Goal: Information Seeking & Learning: Learn about a topic

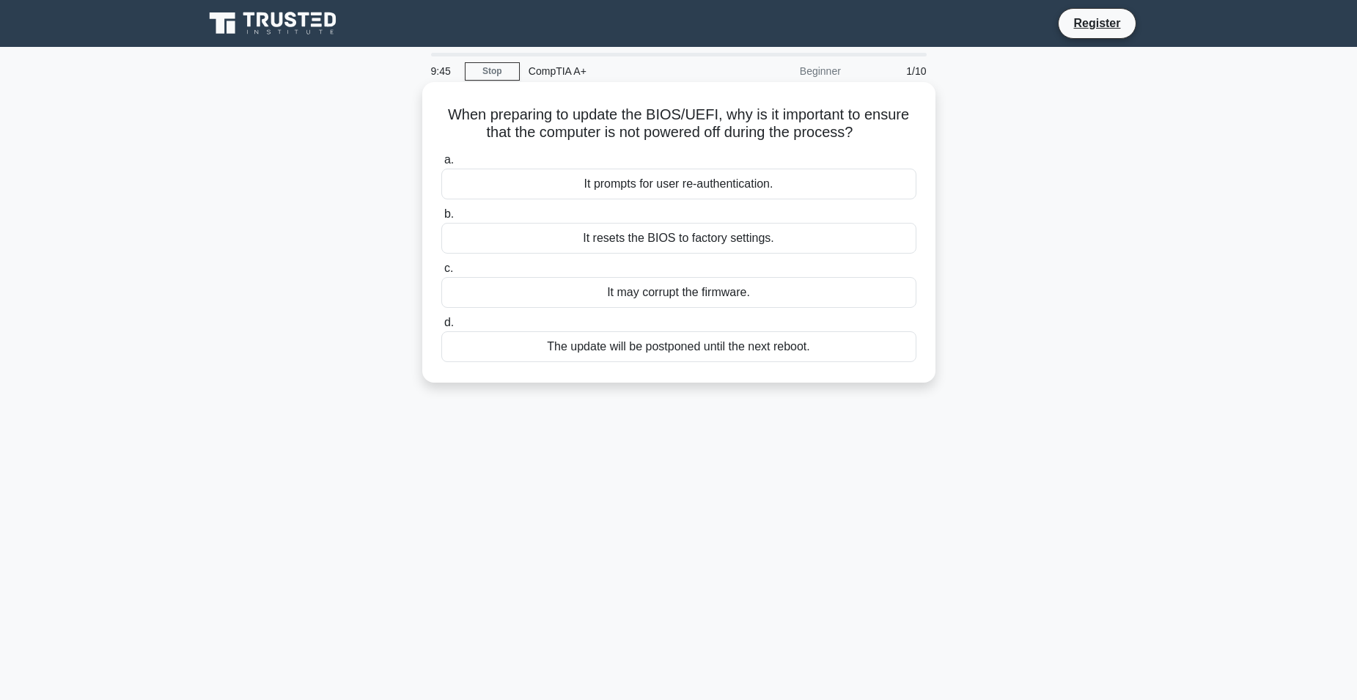
click at [818, 305] on div "It may corrupt the firmware." at bounding box center [678, 292] width 475 height 31
click at [441, 274] on input "c. It may corrupt the firmware." at bounding box center [441, 269] width 0 height 10
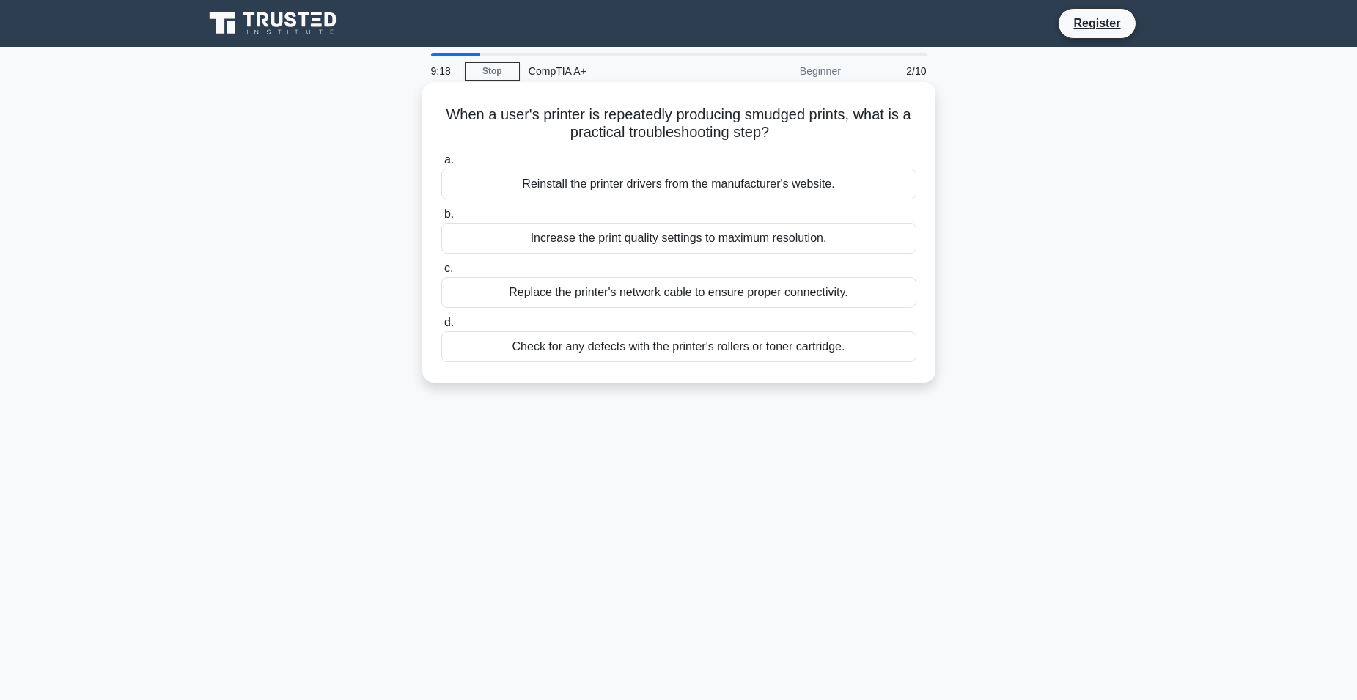
click at [615, 356] on div "Check for any defects with the printer's rollers or toner cartridge." at bounding box center [678, 346] width 475 height 31
click at [441, 328] on input "d. Check for any defects with the printer's rollers or toner cartridge." at bounding box center [441, 323] width 0 height 10
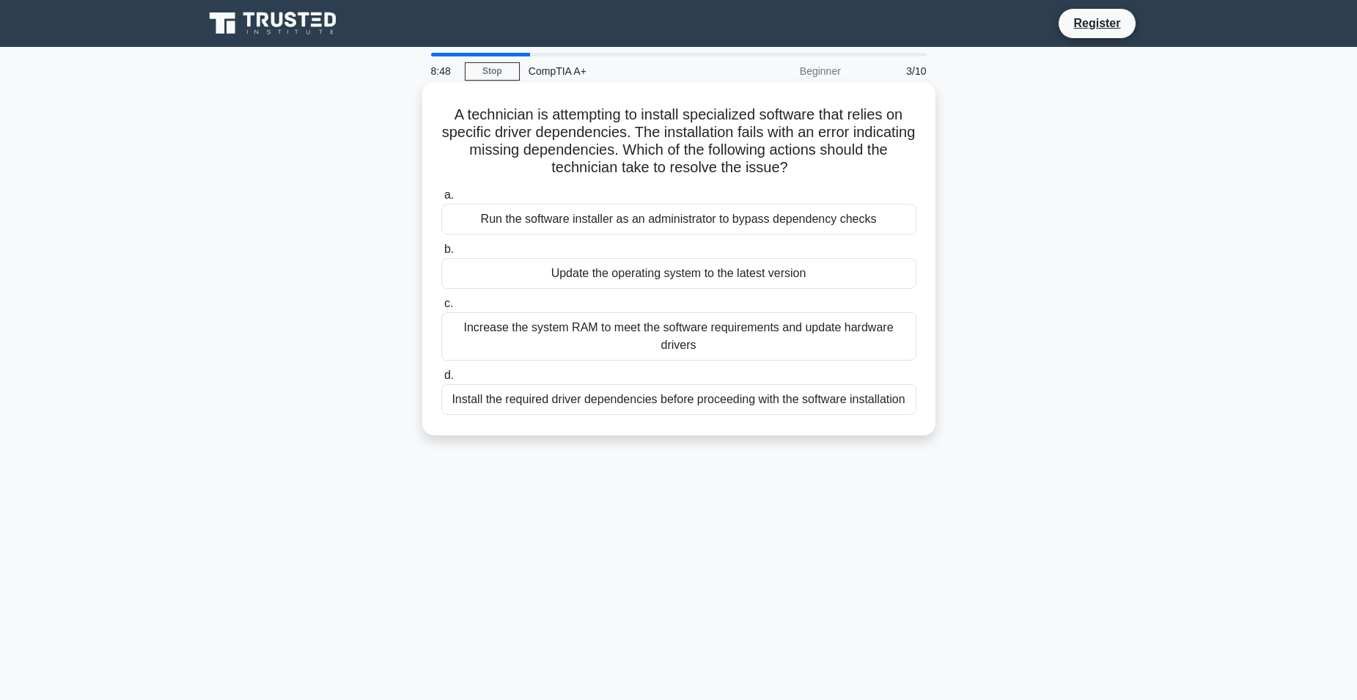
click at [586, 403] on div "Install the required driver dependencies before proceeding with the software in…" at bounding box center [678, 399] width 475 height 31
click at [441, 381] on input "d. Install the required driver dependencies before proceeding with the software…" at bounding box center [441, 376] width 0 height 10
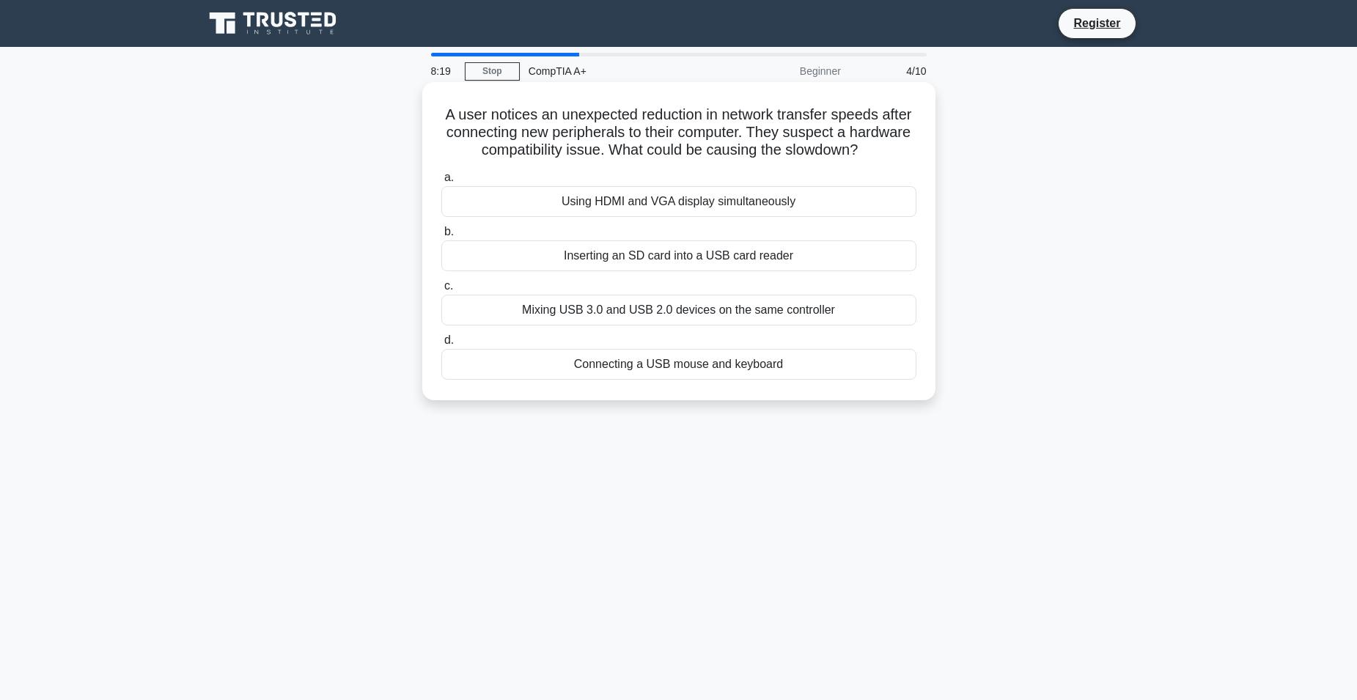
click at [667, 313] on div "Mixing USB 3.0 and USB 2.0 devices on the same controller" at bounding box center [678, 310] width 475 height 31
click at [441, 291] on input "c. Mixing USB 3.0 and USB 2.0 devices on the same controller" at bounding box center [441, 287] width 0 height 10
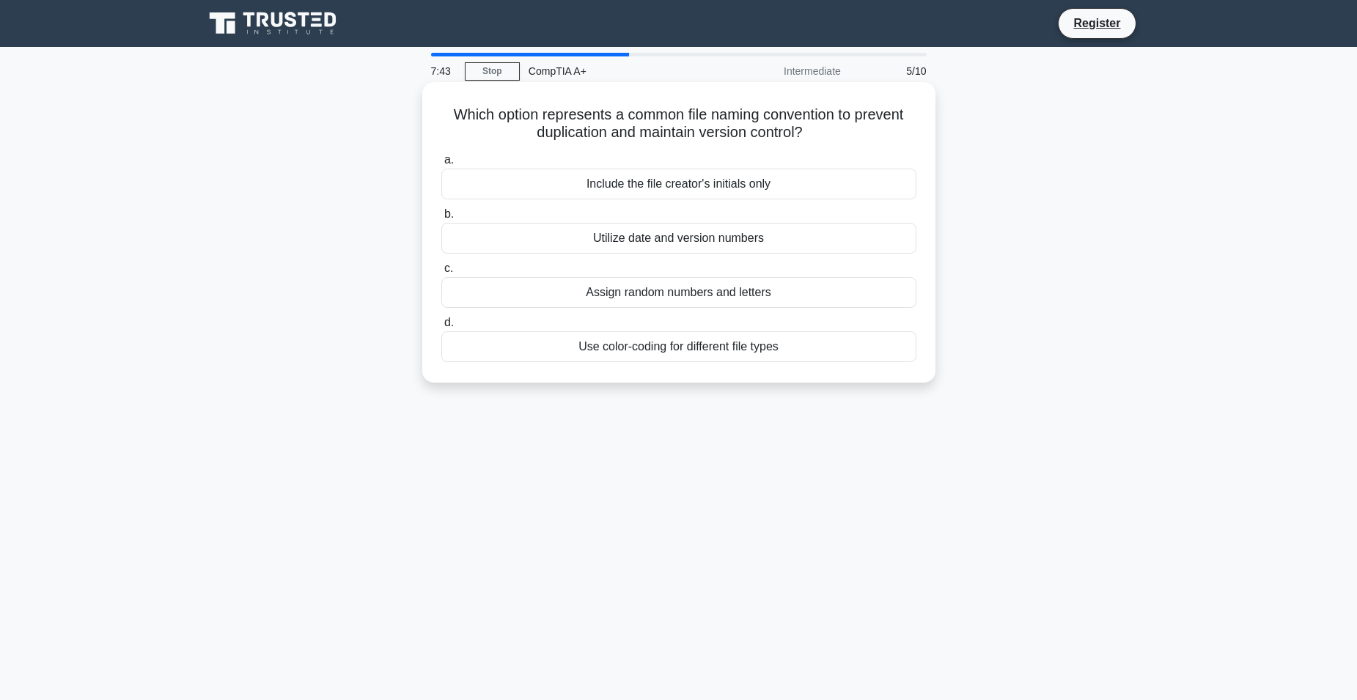
click at [645, 293] on div "Assign random numbers and letters" at bounding box center [678, 292] width 475 height 31
click at [441, 274] on input "c. Assign random numbers and letters" at bounding box center [441, 269] width 0 height 10
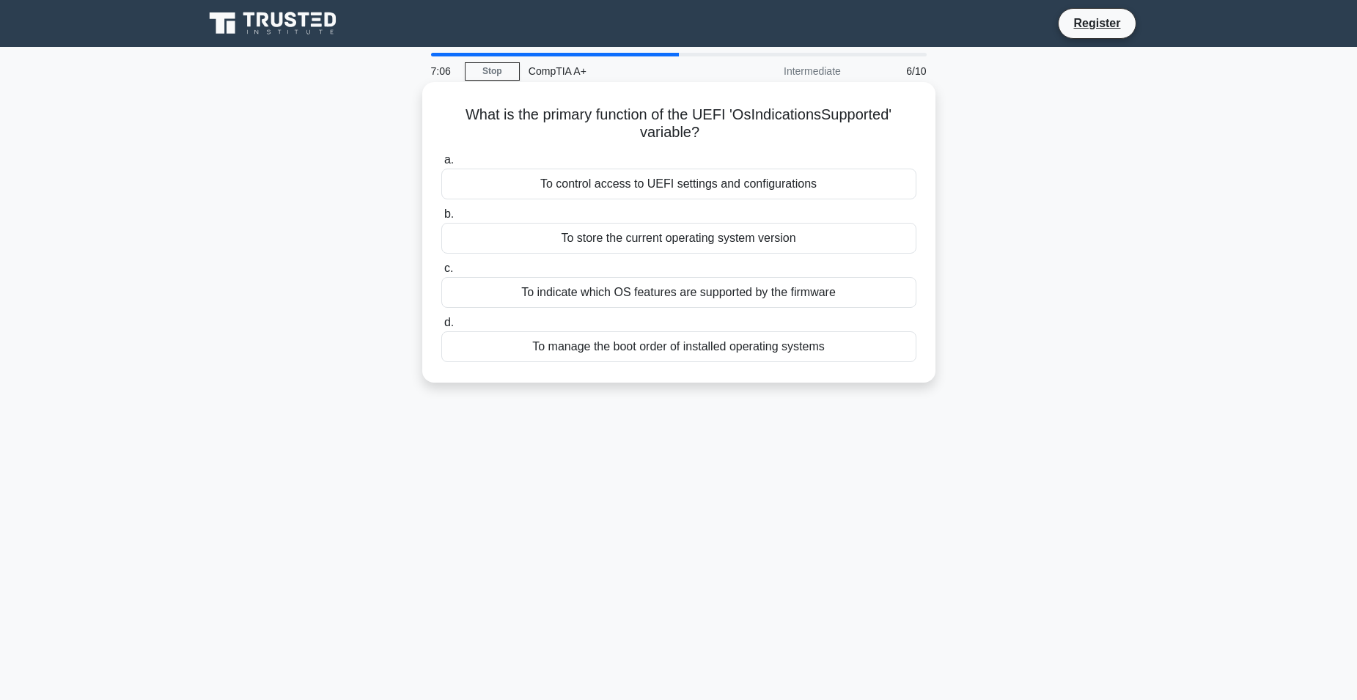
click at [709, 350] on div "To manage the boot order of installed operating systems" at bounding box center [678, 346] width 475 height 31
click at [441, 328] on input "d. To manage the boot order of installed operating systems" at bounding box center [441, 323] width 0 height 10
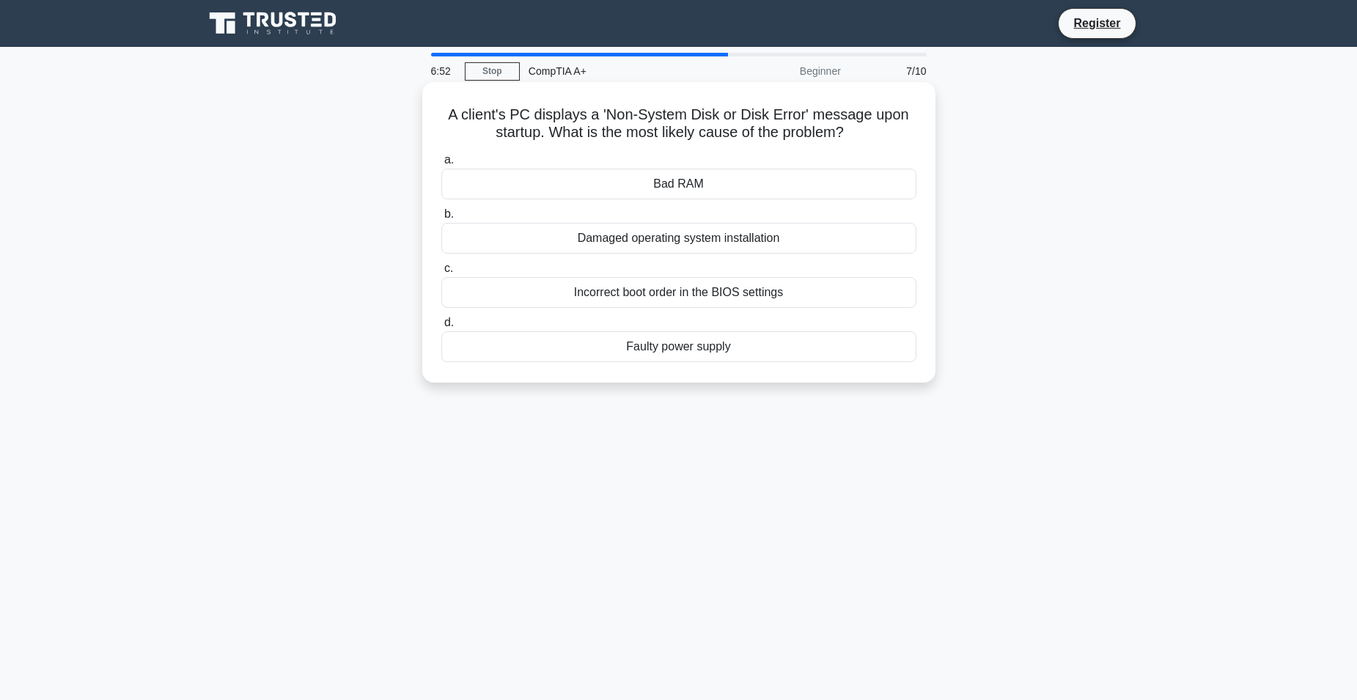
click at [612, 294] on div "Incorrect boot order in the BIOS settings" at bounding box center [678, 292] width 475 height 31
click at [441, 274] on input "c. Incorrect boot order in the BIOS settings" at bounding box center [441, 269] width 0 height 10
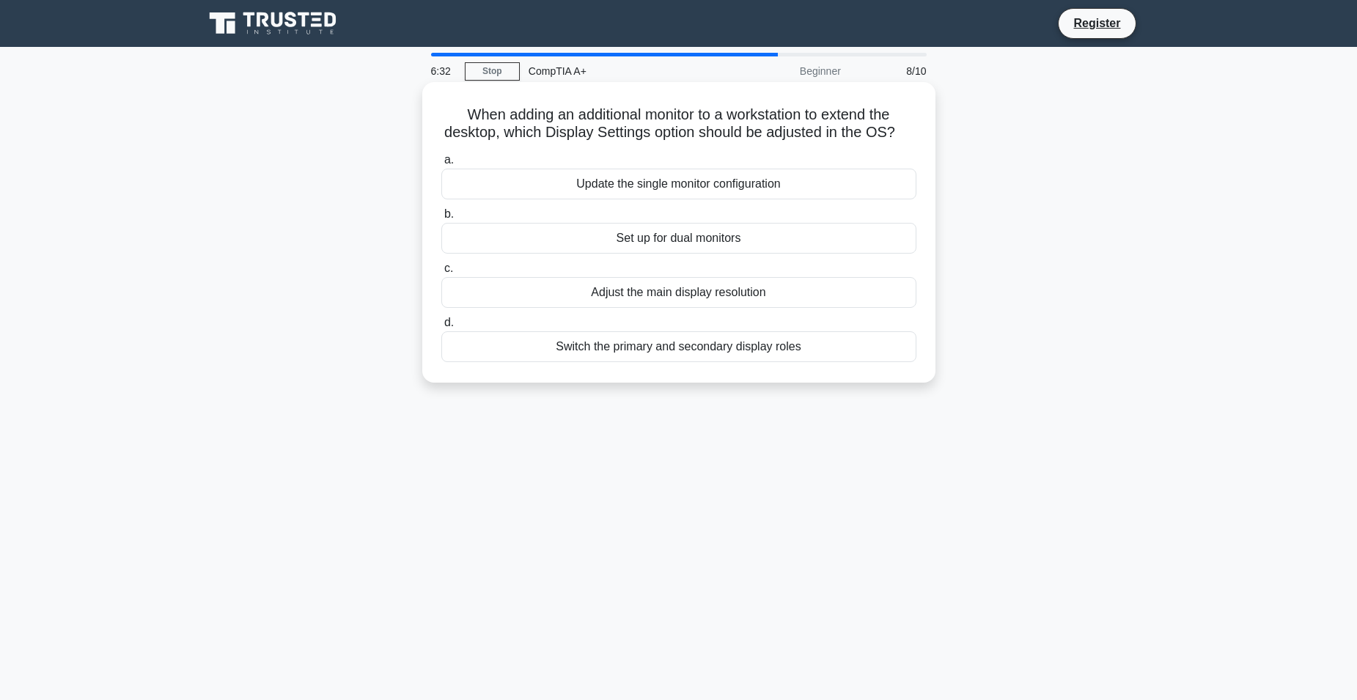
click at [656, 254] on div "Set up for dual monitors" at bounding box center [678, 238] width 475 height 31
click at [441, 219] on input "b. Set up for dual monitors" at bounding box center [441, 215] width 0 height 10
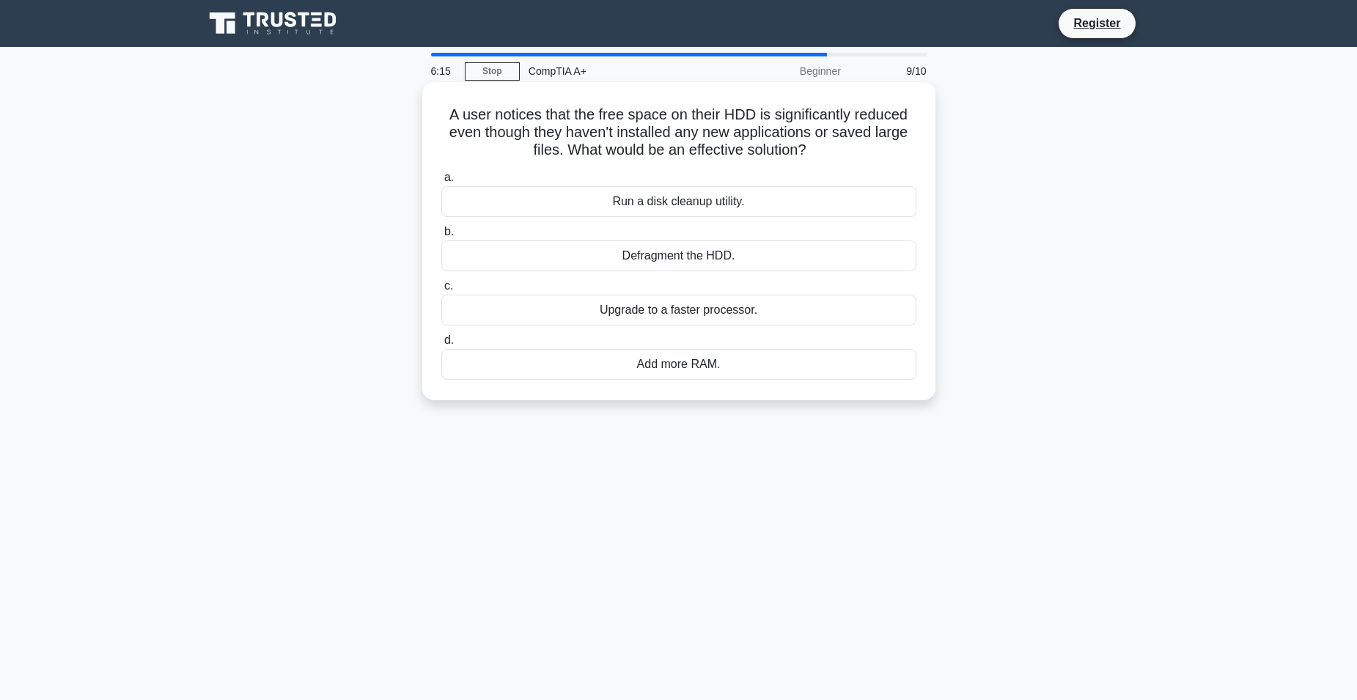
click at [697, 263] on div "Defragment the HDD." at bounding box center [678, 256] width 475 height 31
click at [441, 237] on input "b. Defragment the HDD." at bounding box center [441, 232] width 0 height 10
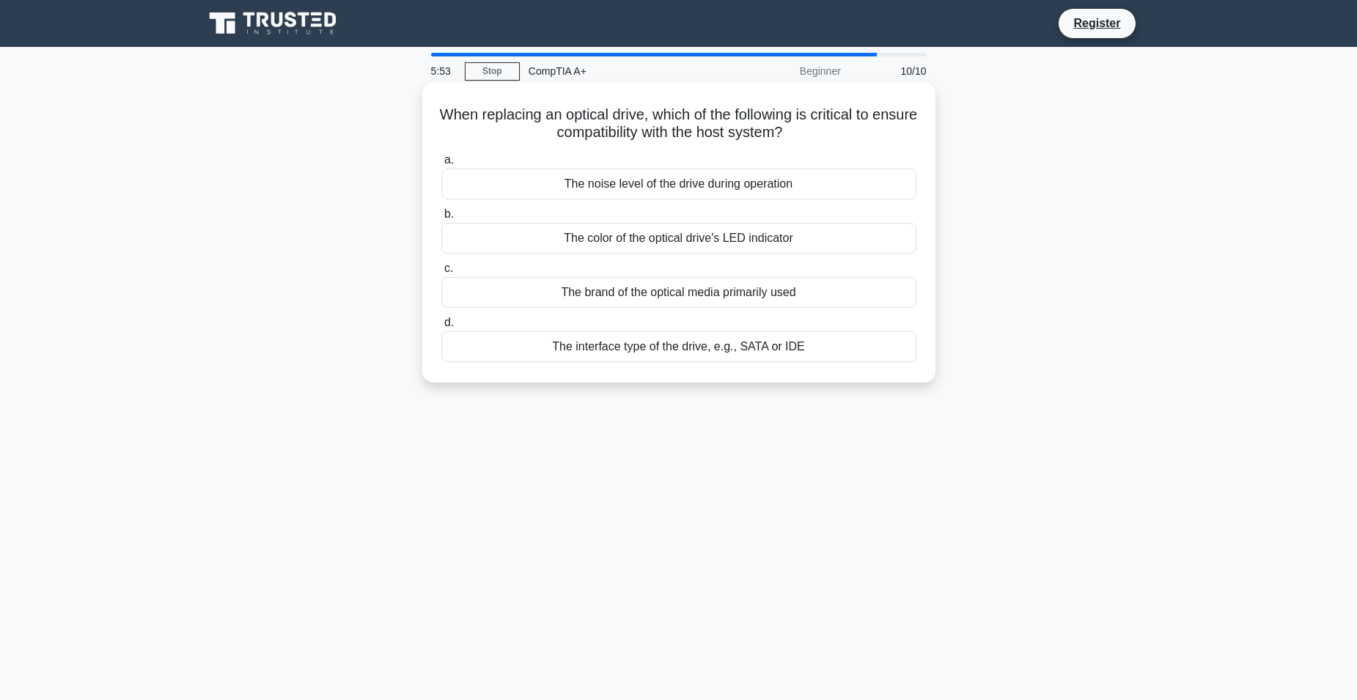
click at [778, 346] on div "The interface type of the drive, e.g., SATA or IDE" at bounding box center [678, 346] width 475 height 31
click at [441, 328] on input "d. The interface type of the drive, e.g., SATA or IDE" at bounding box center [441, 323] width 0 height 10
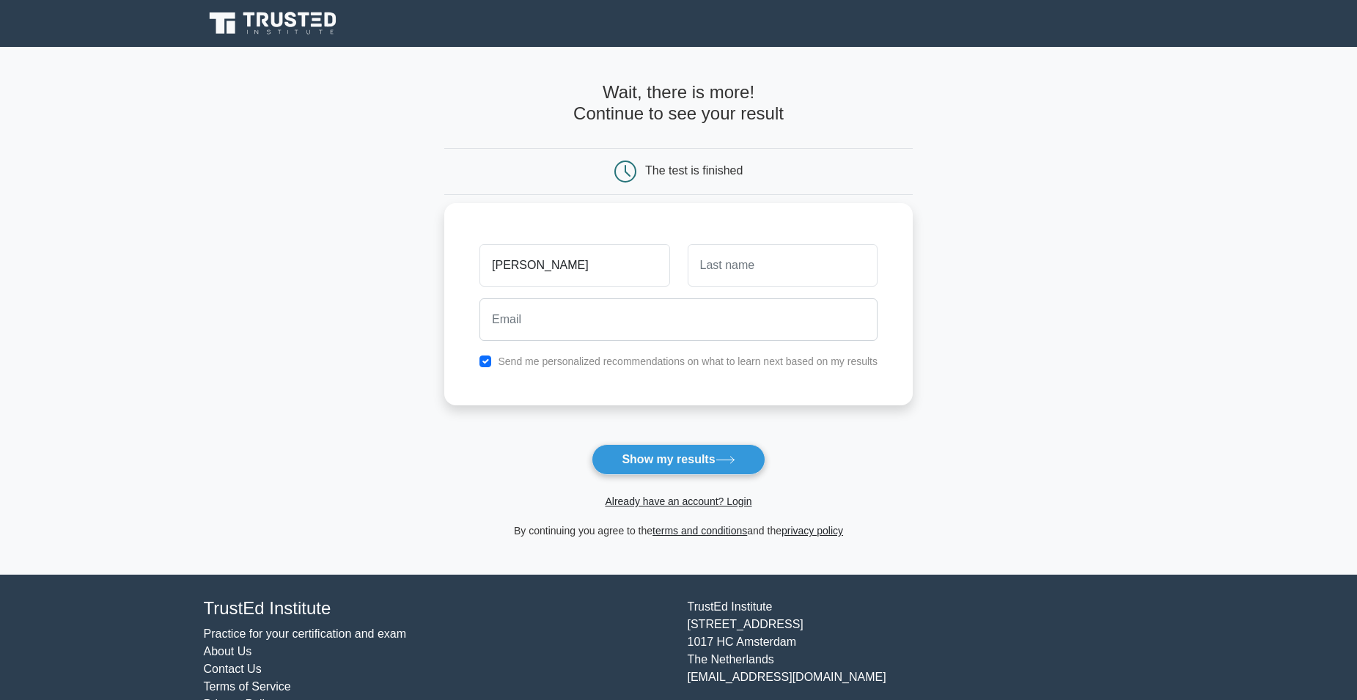
type input "cecil"
click at [779, 263] on input "text" at bounding box center [783, 265] width 190 height 43
type input "bawa"
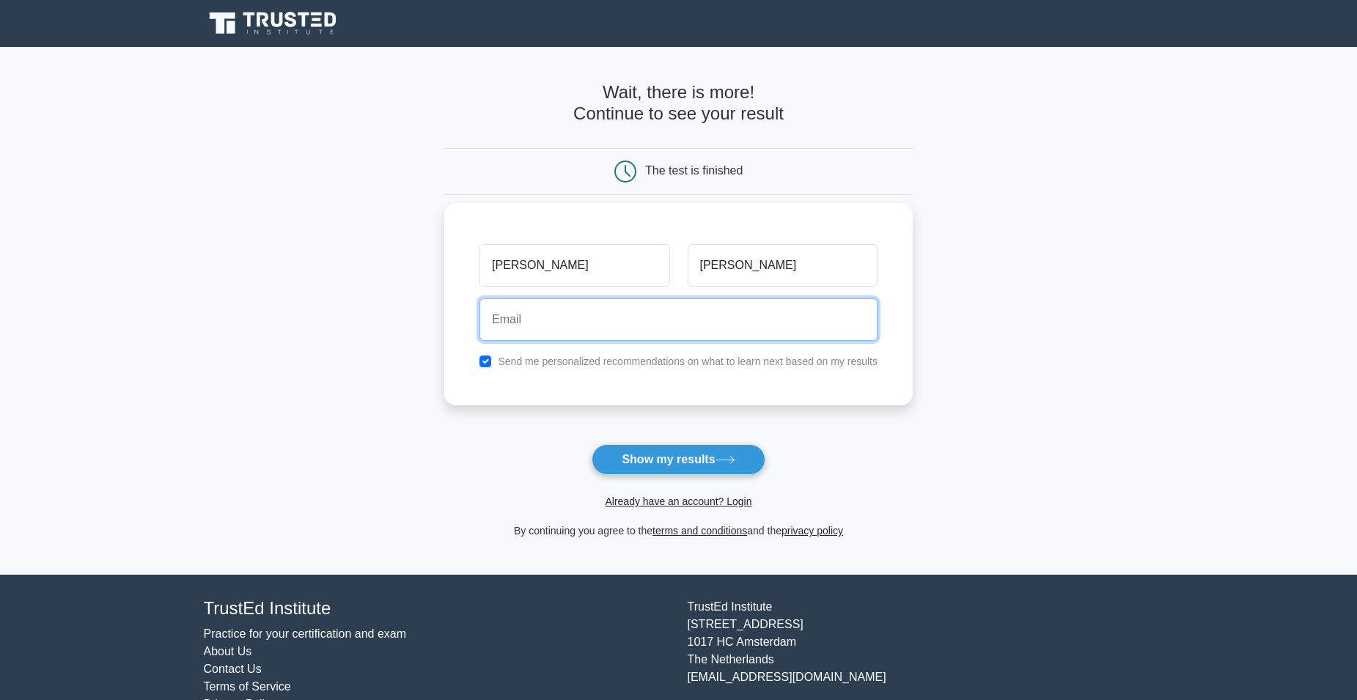
click at [585, 316] on input "email" at bounding box center [679, 319] width 398 height 43
type input "bawacecil47@gmail.com"
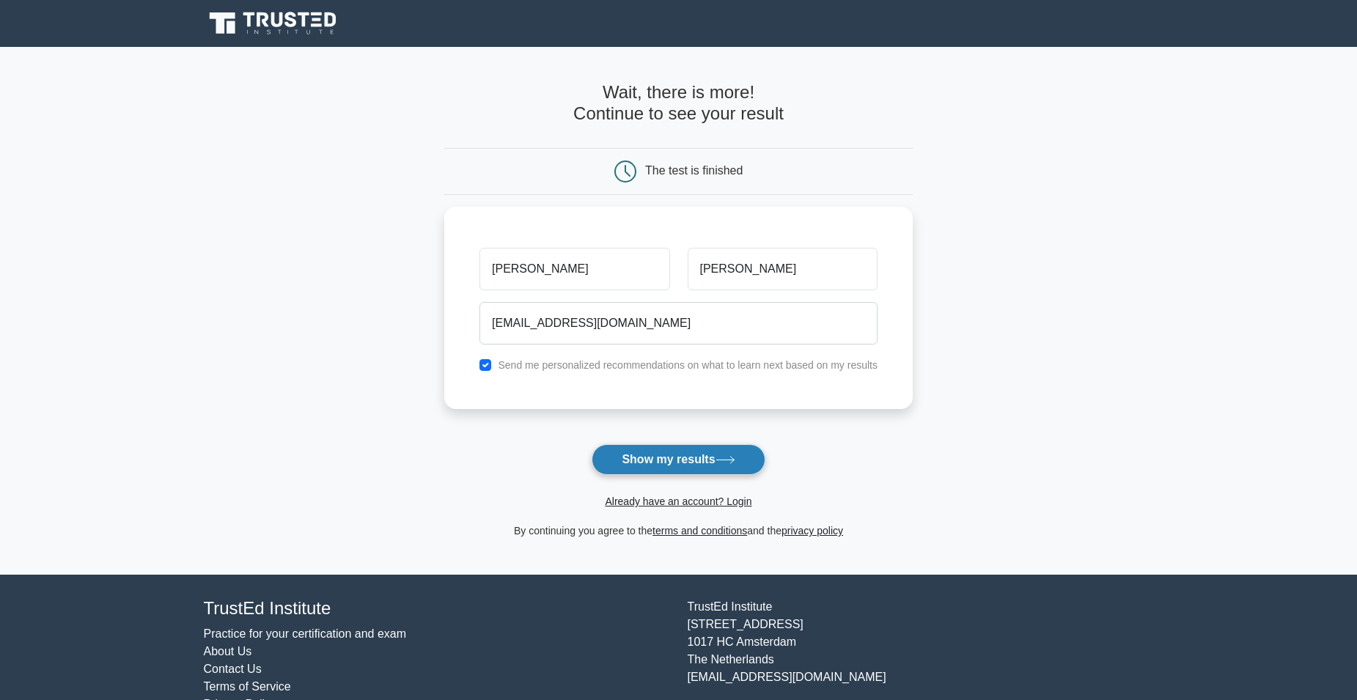
click at [706, 466] on button "Show my results" at bounding box center [678, 459] width 173 height 31
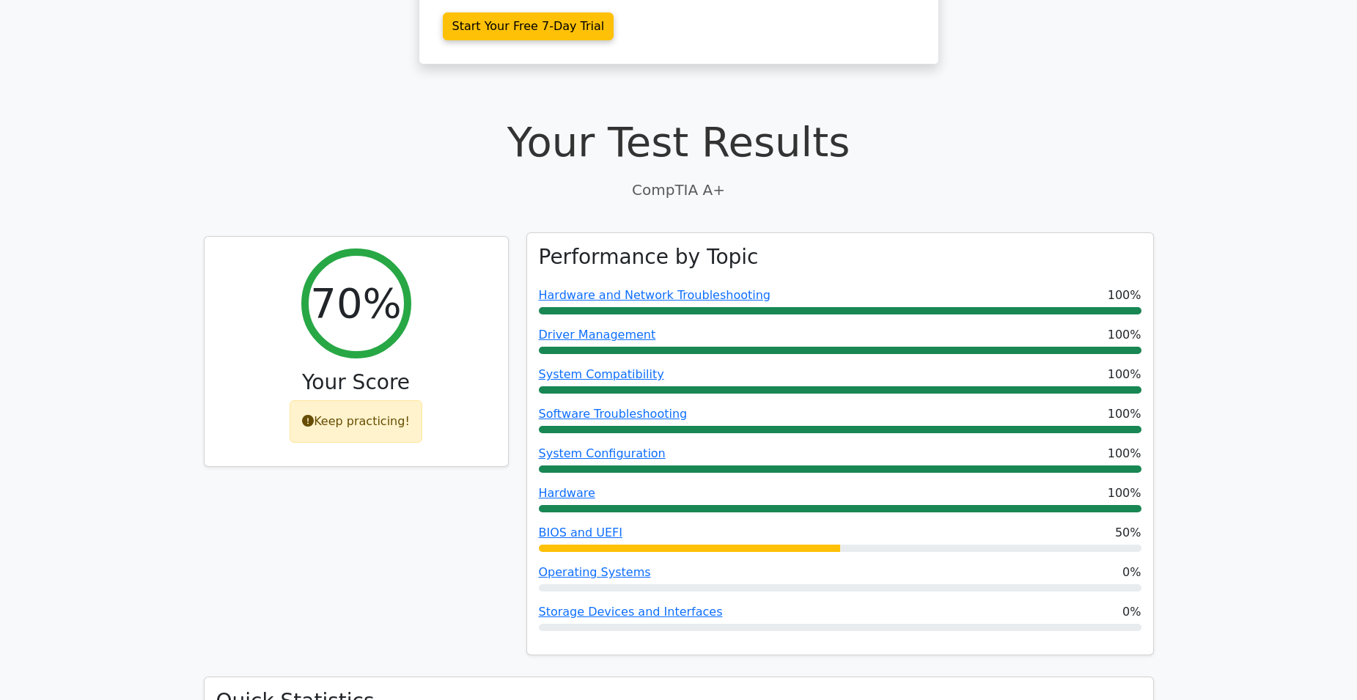
scroll to position [367, 0]
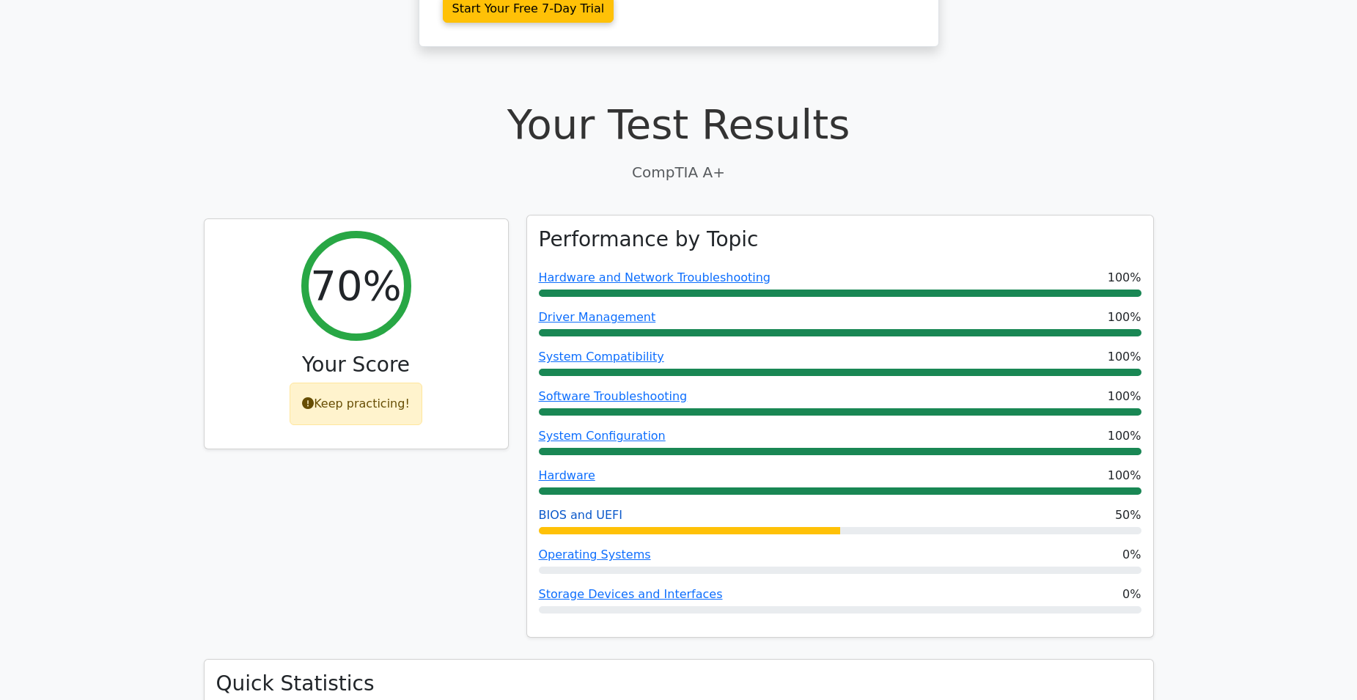
click at [585, 508] on link "BIOS and UEFI" at bounding box center [581, 515] width 84 height 14
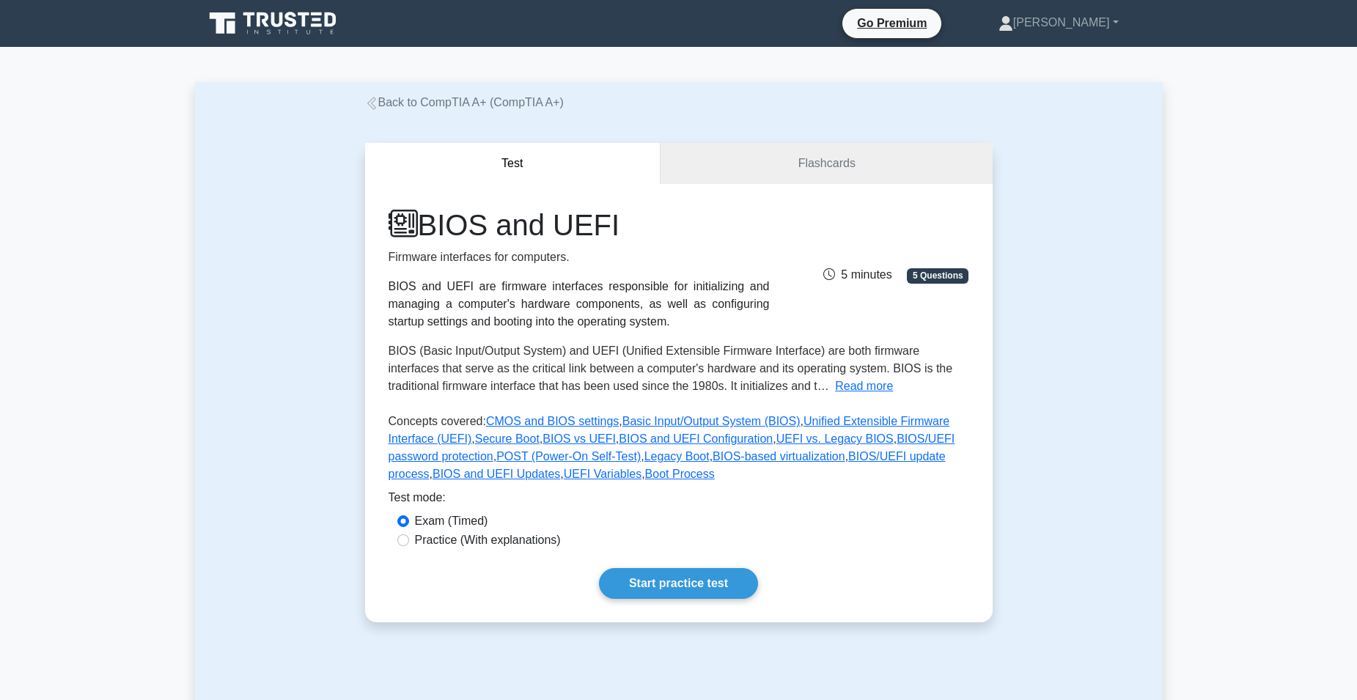
click at [692, 564] on div "BIOS and UEFI Firmware interfaces for computers. BIOS and UEFI are firmware int…" at bounding box center [679, 403] width 628 height 439
click at [697, 576] on link "Start practice test" at bounding box center [678, 583] width 159 height 31
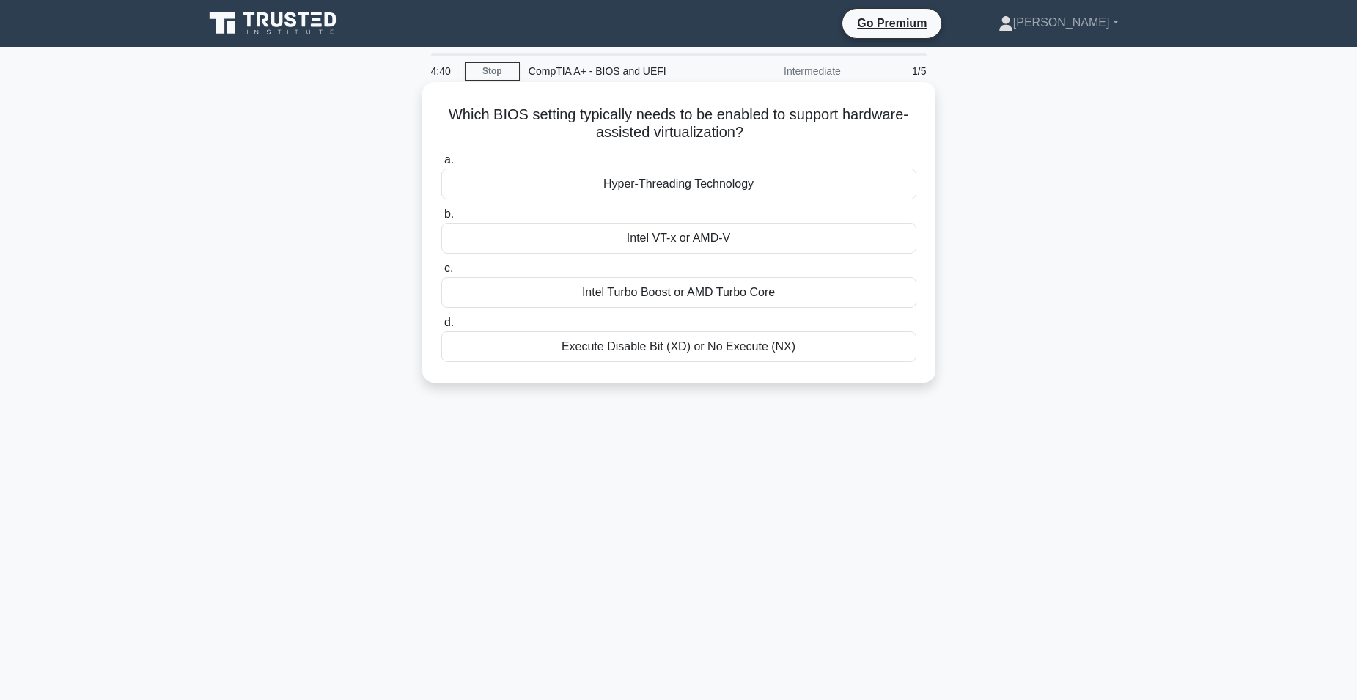
click at [728, 301] on div "Intel Turbo Boost or AMD Turbo Core" at bounding box center [678, 292] width 475 height 31
click at [441, 274] on input "c. Intel Turbo Boost or AMD Turbo Core" at bounding box center [441, 269] width 0 height 10
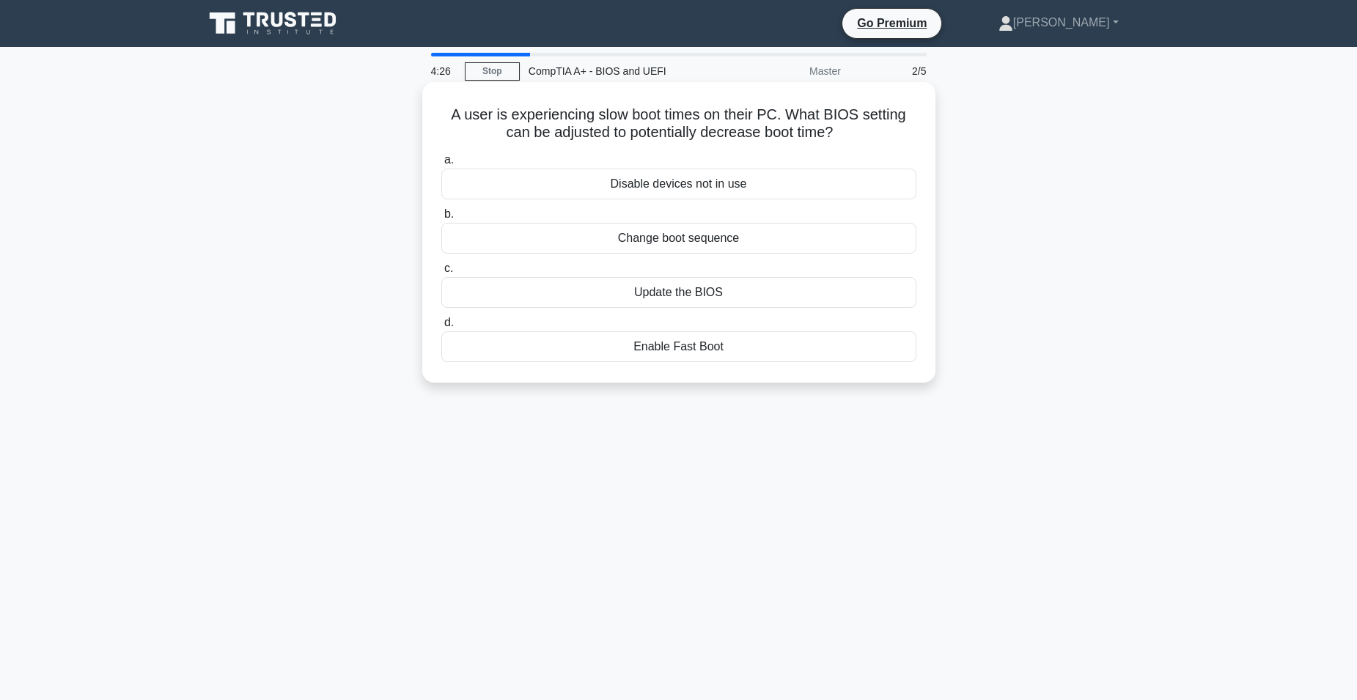
click at [673, 241] on div "Change boot sequence" at bounding box center [678, 238] width 475 height 31
click at [441, 219] on input "b. Change boot sequence" at bounding box center [441, 215] width 0 height 10
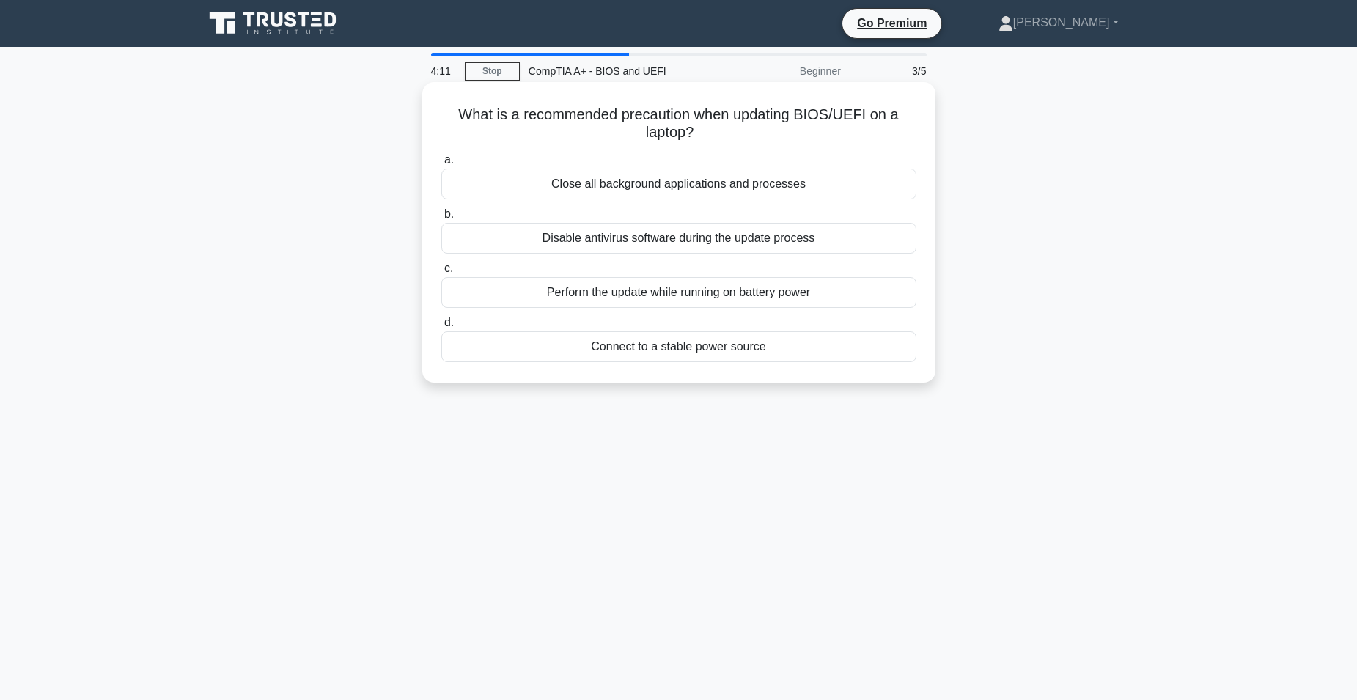
click at [659, 194] on div "Close all background applications and processes" at bounding box center [678, 184] width 475 height 31
click at [441, 165] on input "a. Close all background applications and processes" at bounding box center [441, 160] width 0 height 10
click at [678, 241] on div "Loads device drivers and starts background services" at bounding box center [678, 238] width 475 height 31
click at [441, 219] on input "b. Loads device drivers and starts background services" at bounding box center [441, 215] width 0 height 10
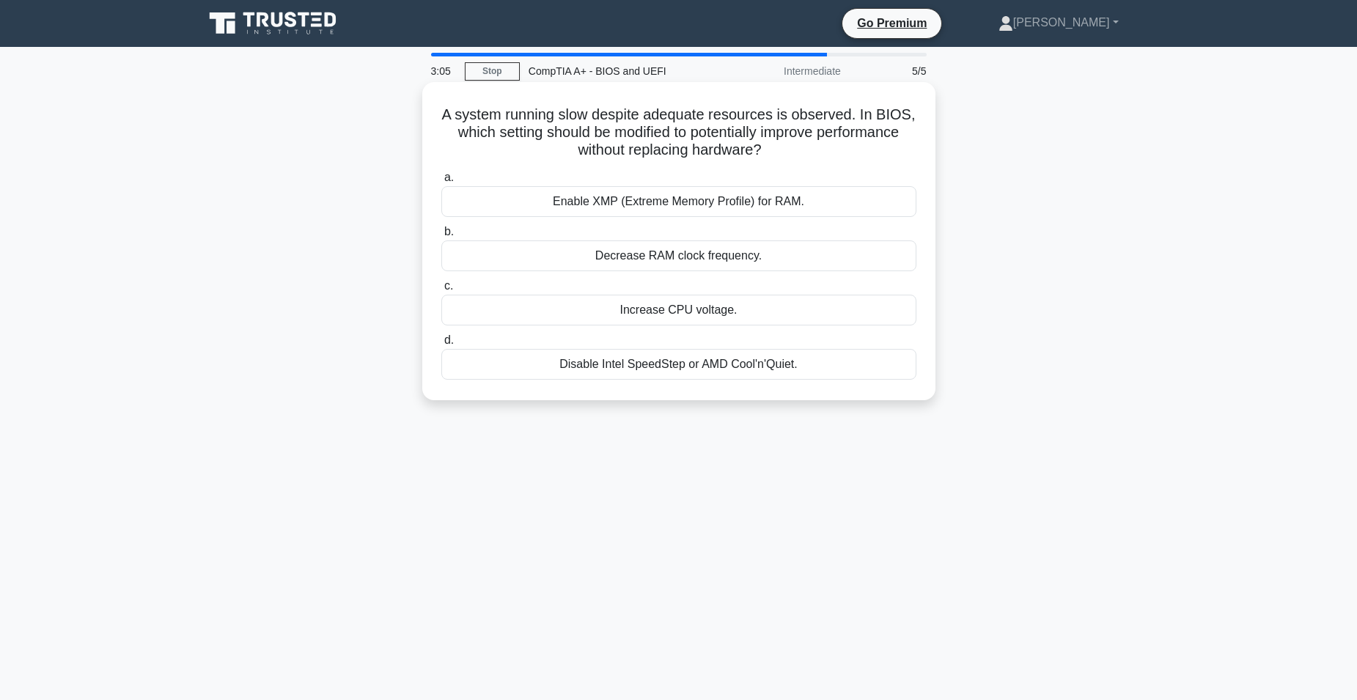
click at [678, 208] on div "Enable XMP (Extreme Memory Profile) for RAM." at bounding box center [678, 201] width 475 height 31
click at [441, 183] on input "a. Enable XMP (Extreme Memory Profile) for RAM." at bounding box center [441, 178] width 0 height 10
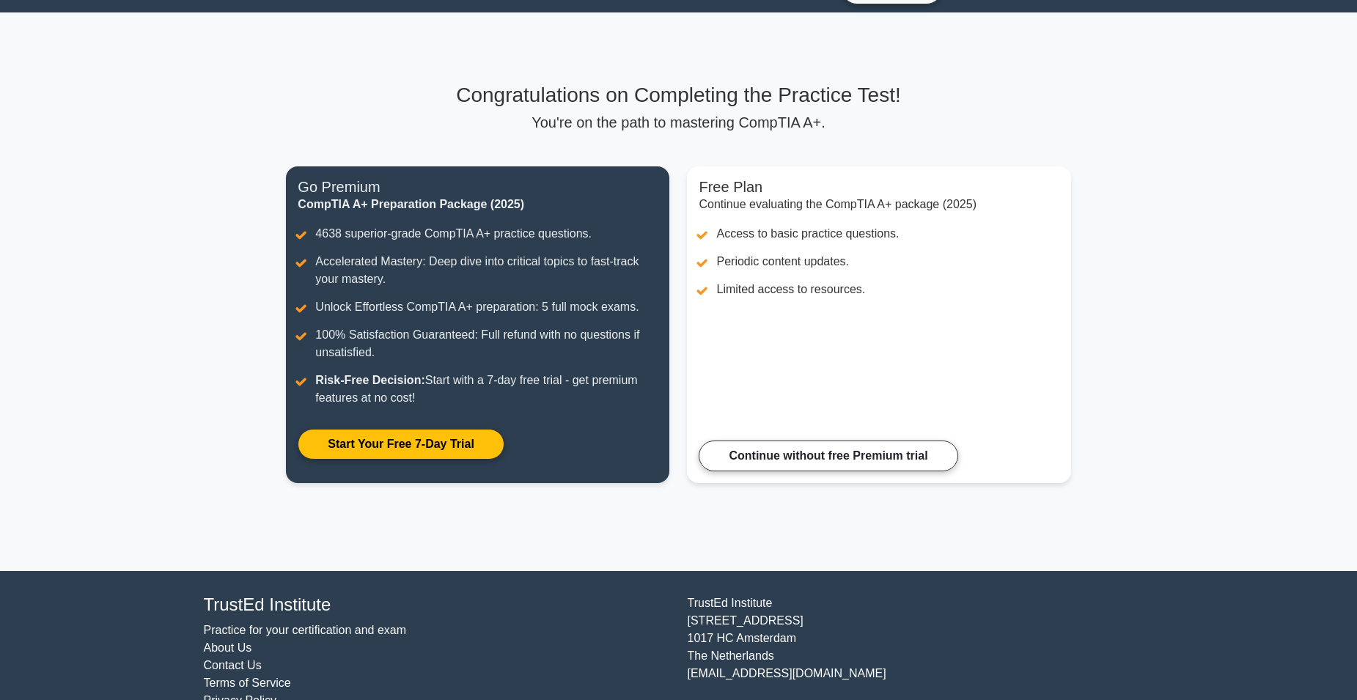
scroll to position [67, 0]
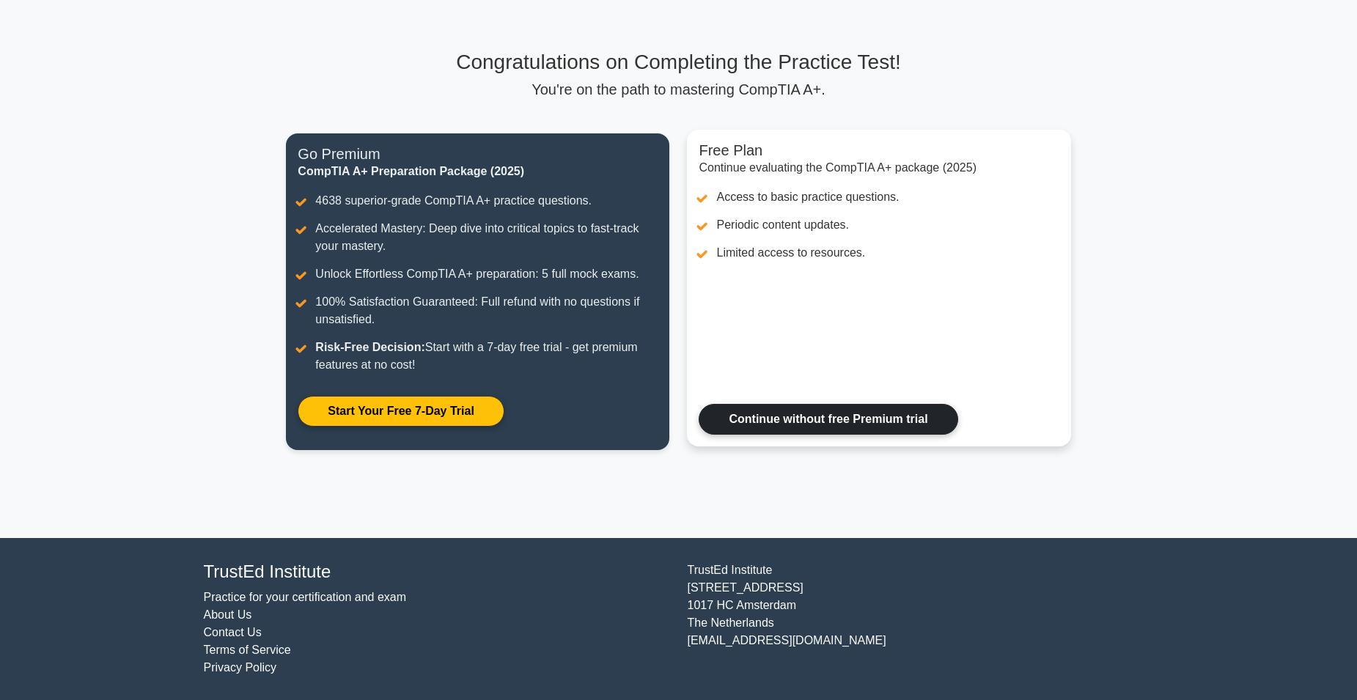
click at [915, 417] on link "Continue without free Premium trial" at bounding box center [828, 419] width 259 height 31
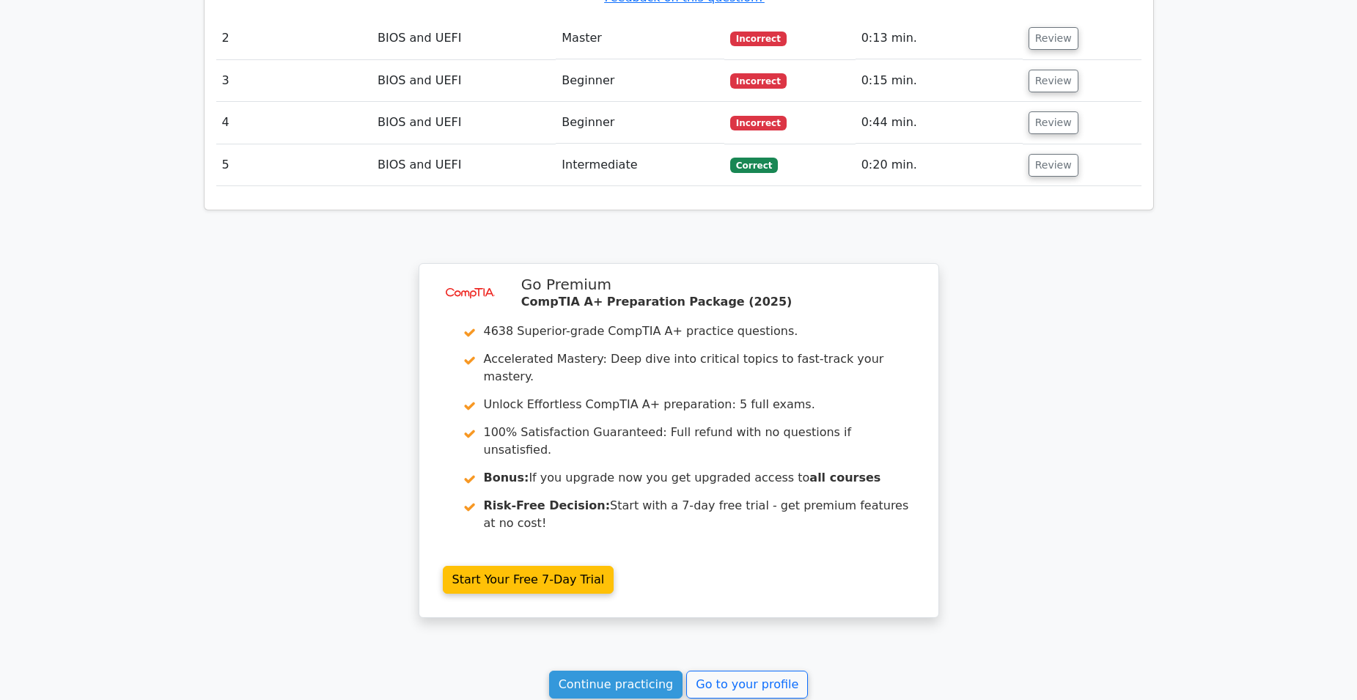
scroll to position [1980, 0]
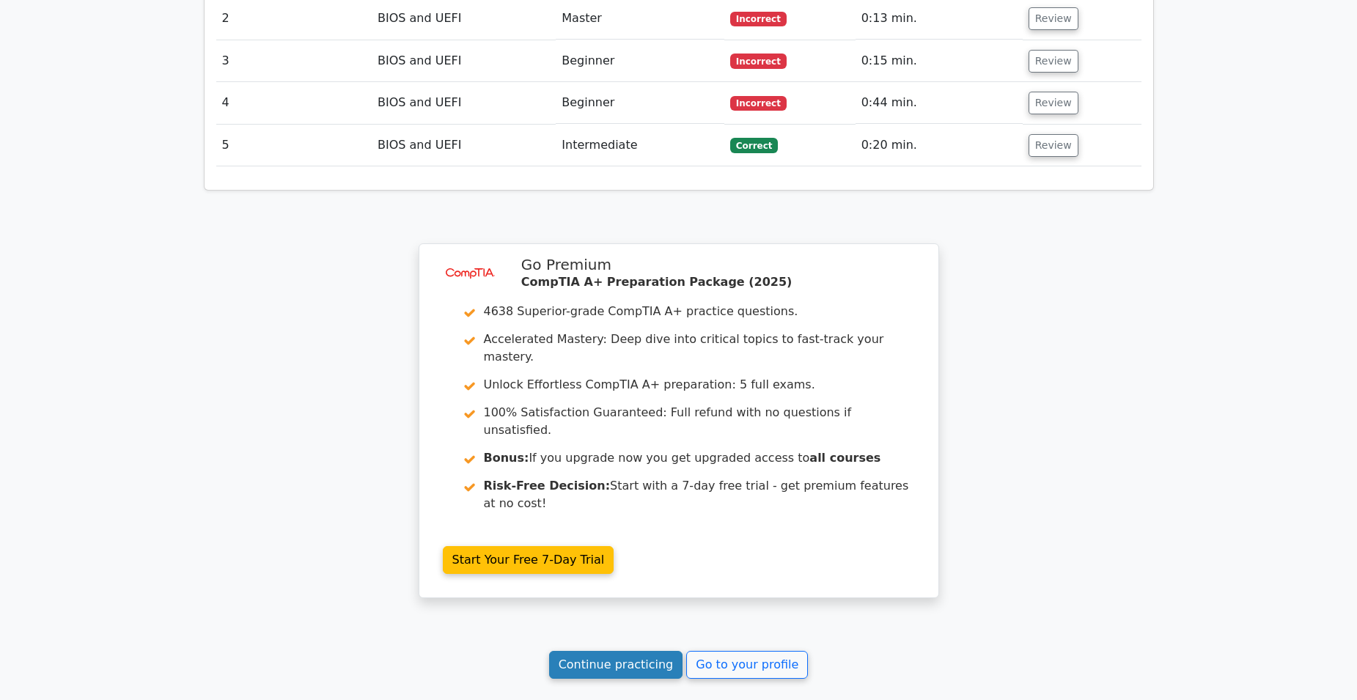
click at [635, 651] on link "Continue practicing" at bounding box center [616, 665] width 134 height 28
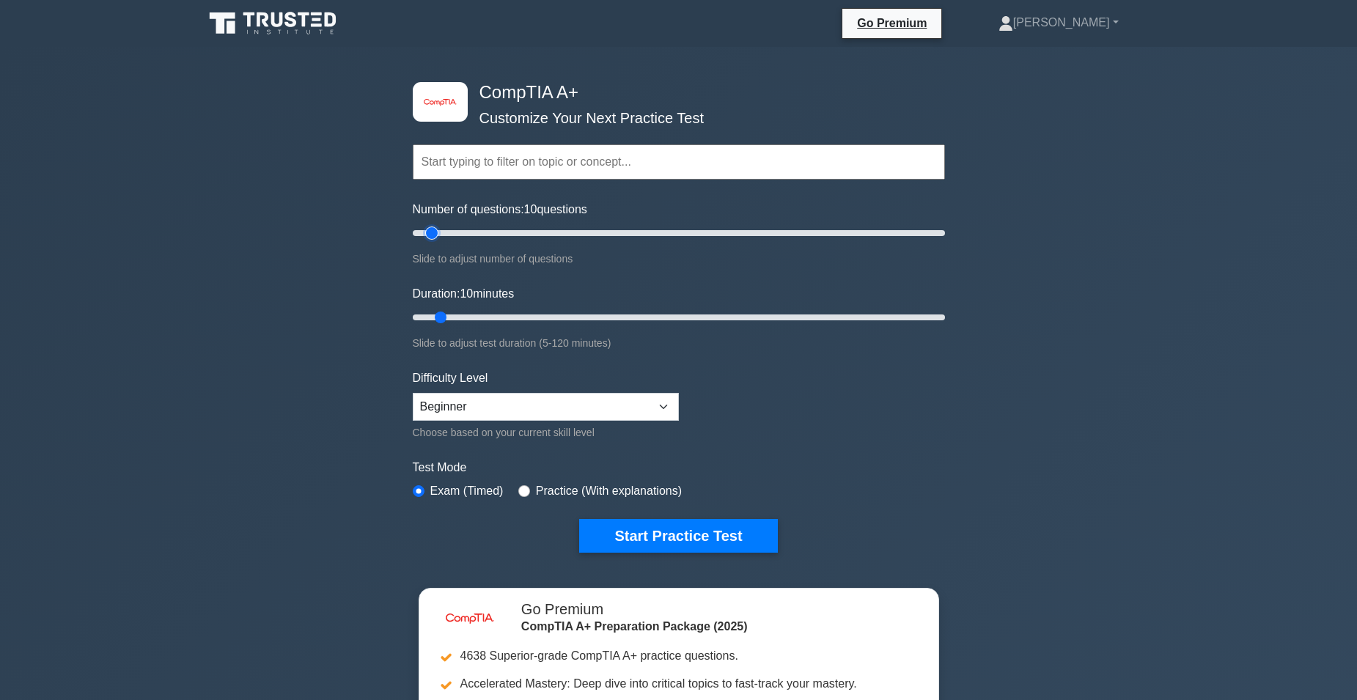
click at [428, 230] on input "Number of questions: 10 questions" at bounding box center [679, 233] width 532 height 18
drag, startPoint x: 428, startPoint y: 230, endPoint x: 451, endPoint y: 252, distance: 32.2
type input "15"
click at [451, 242] on input "Number of questions: 15 questions" at bounding box center [679, 233] width 532 height 18
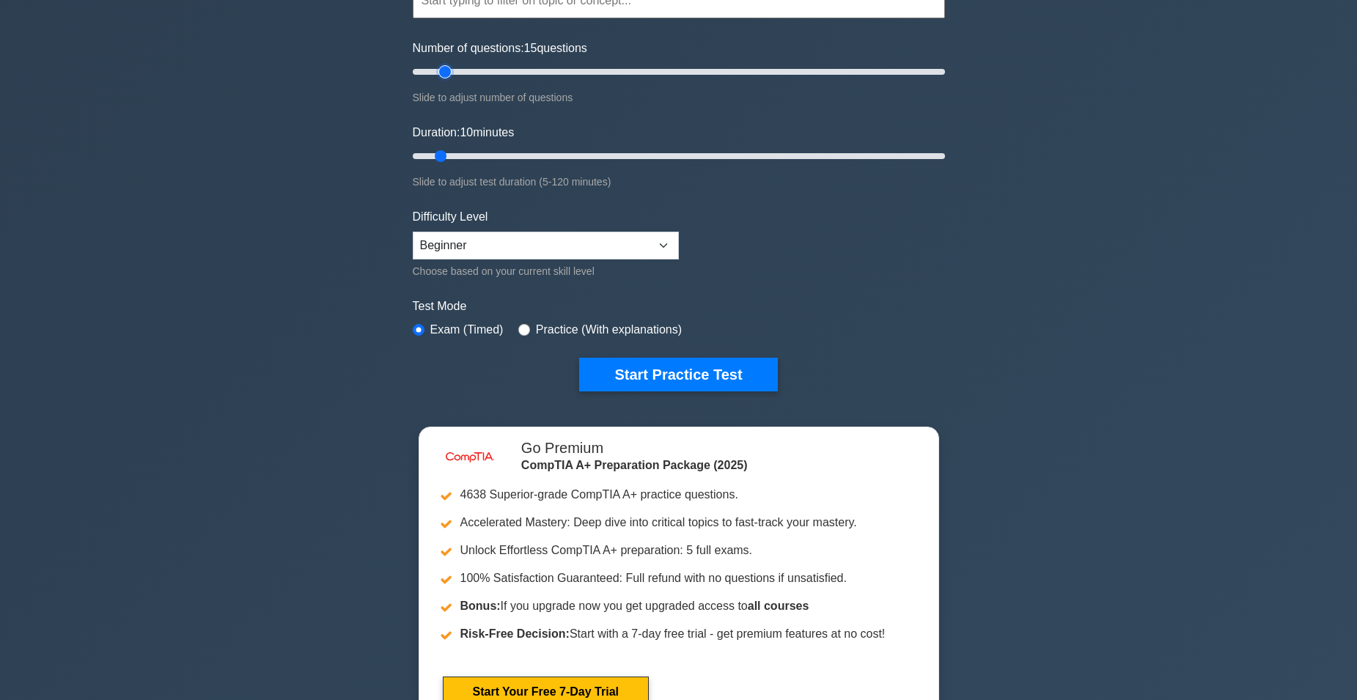
scroll to position [147, 0]
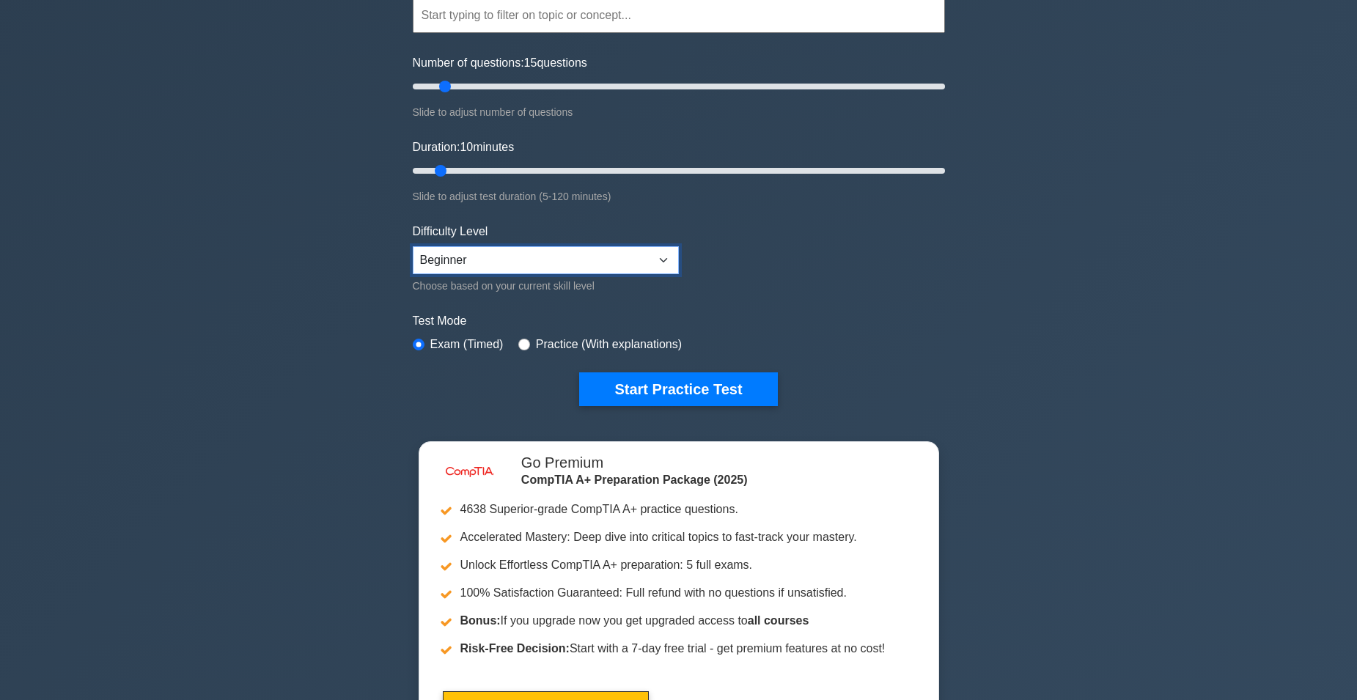
click at [583, 262] on select "Beginner Intermediate Expert" at bounding box center [546, 260] width 266 height 28
select select "intermediate"
click at [413, 246] on select "Beginner Intermediate Expert" at bounding box center [546, 260] width 266 height 28
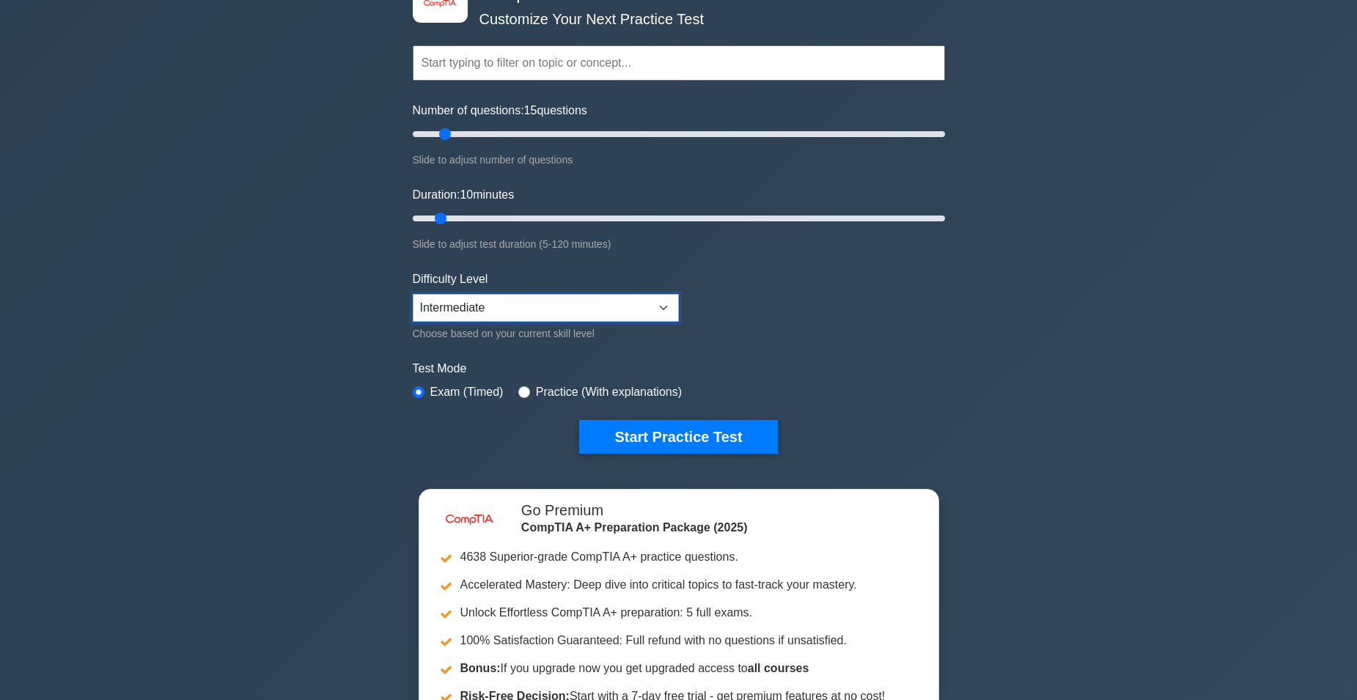
scroll to position [73, 0]
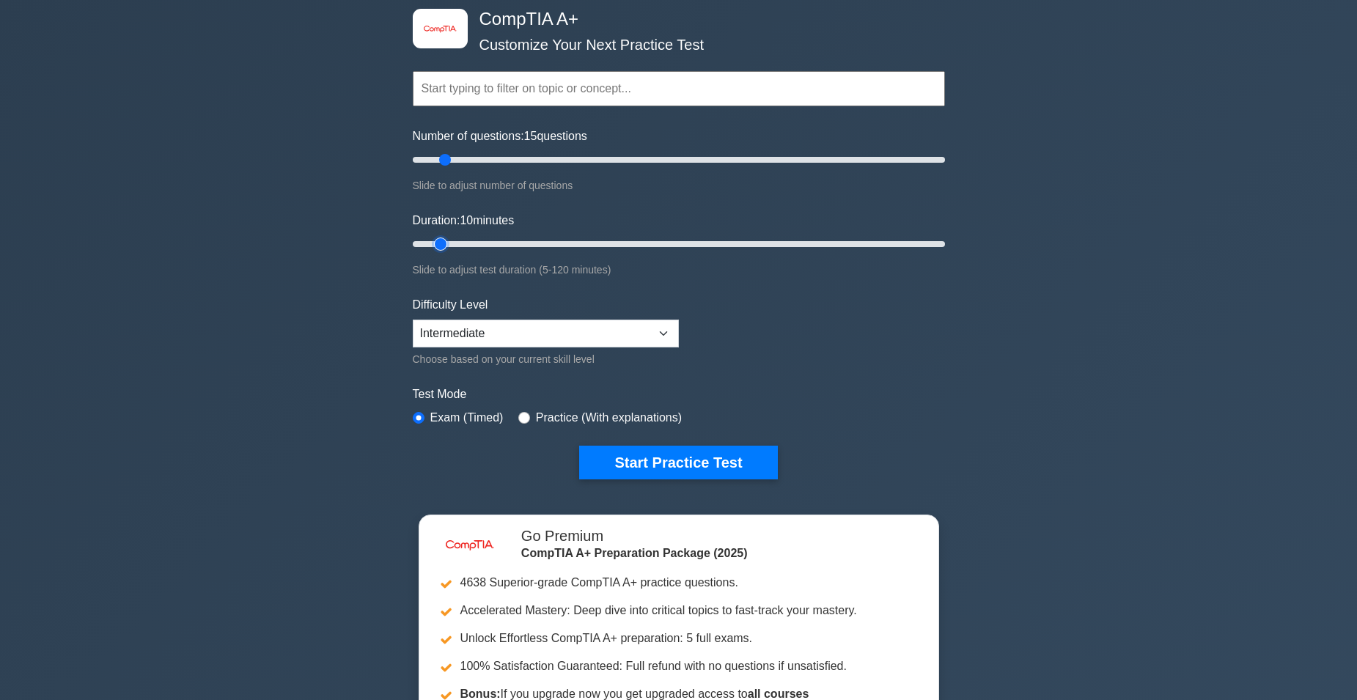
click at [439, 246] on input "Duration: 10 minutes" at bounding box center [679, 244] width 532 height 18
drag, startPoint x: 439, startPoint y: 246, endPoint x: 487, endPoint y: 243, distance: 48.5
type input "20"
click at [487, 243] on input "Duration: 20 minutes" at bounding box center [679, 244] width 532 height 18
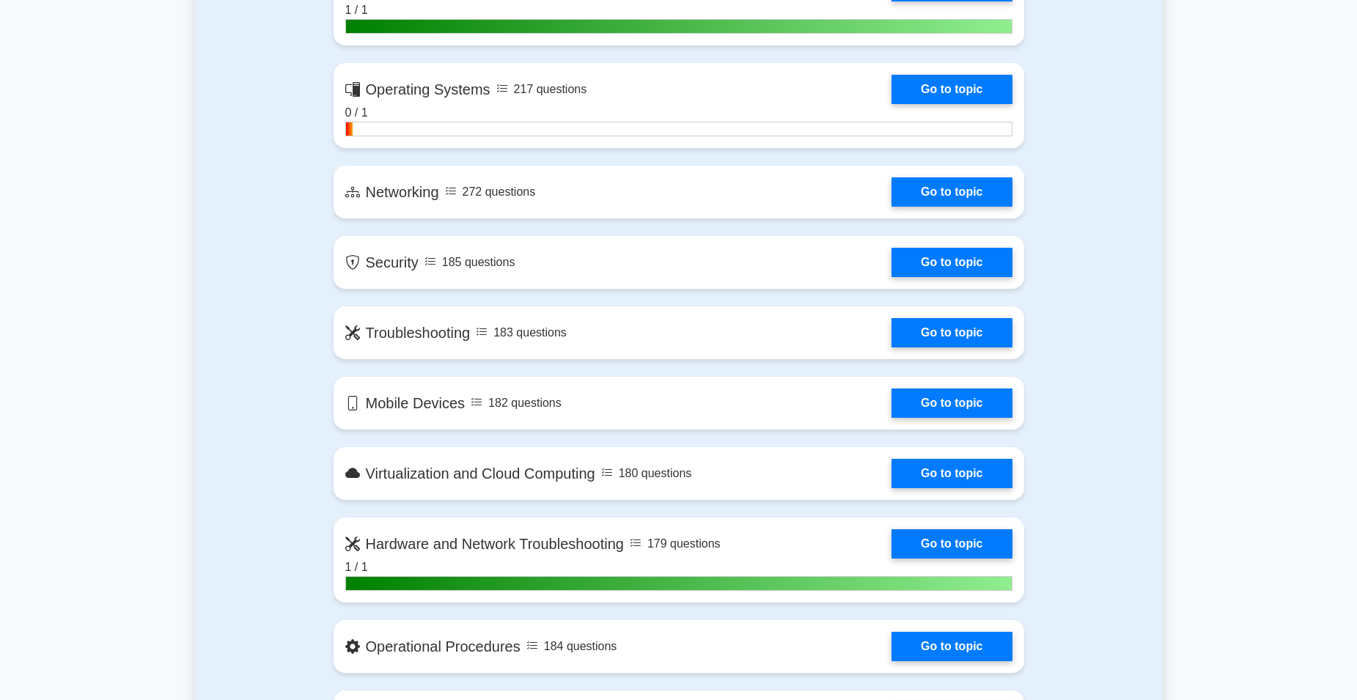
scroll to position [1027, 0]
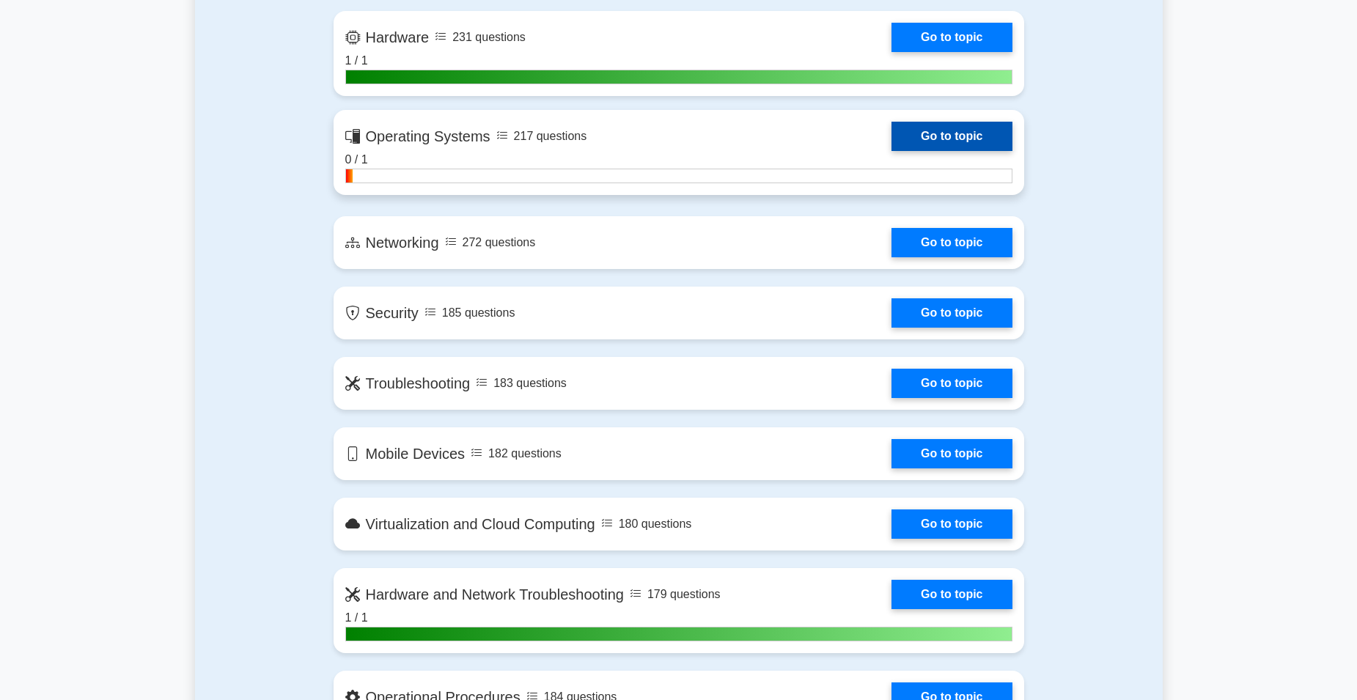
click at [953, 133] on link "Go to topic" at bounding box center [952, 136] width 120 height 29
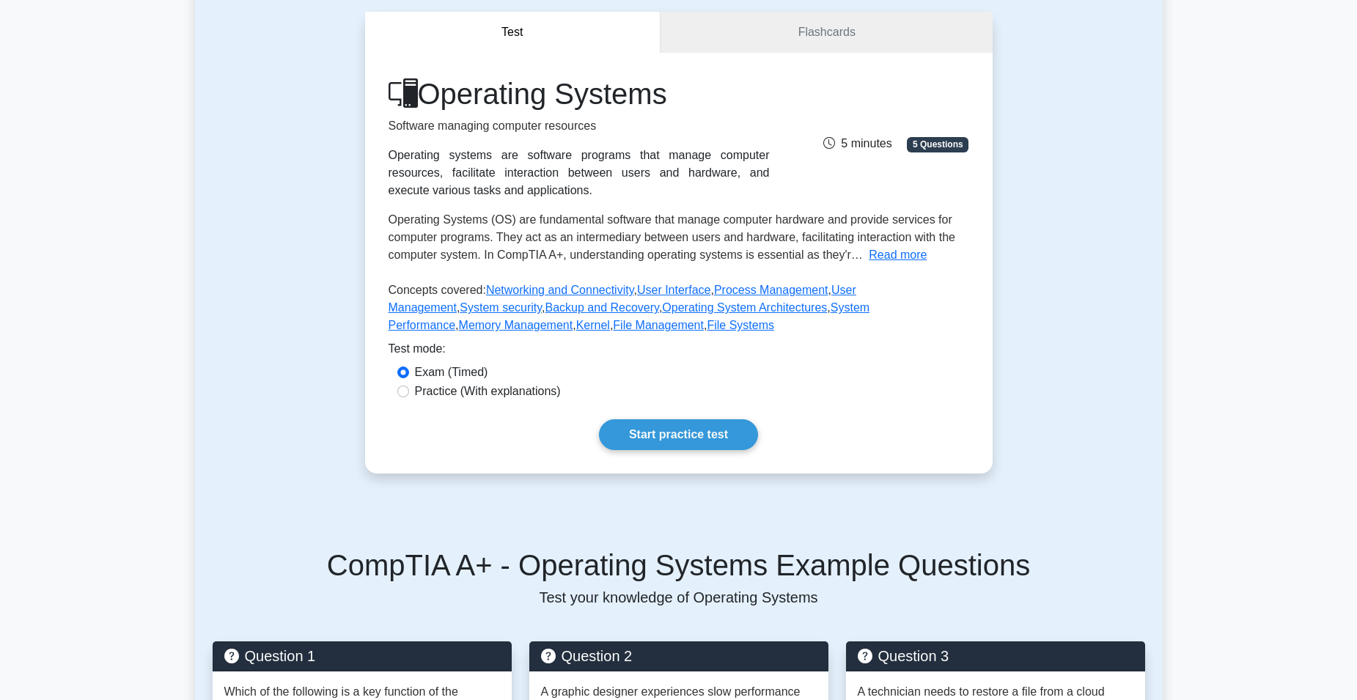
scroll to position [220, 0]
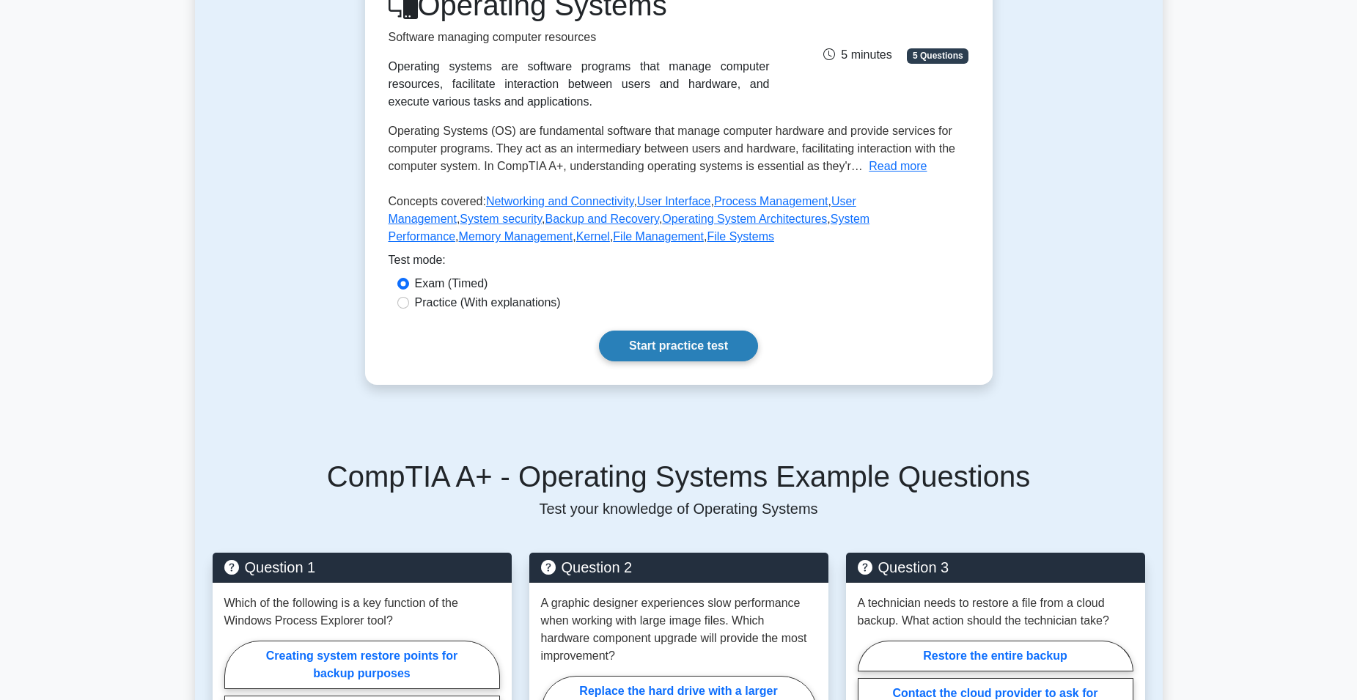
click at [689, 355] on link "Start practice test" at bounding box center [678, 346] width 159 height 31
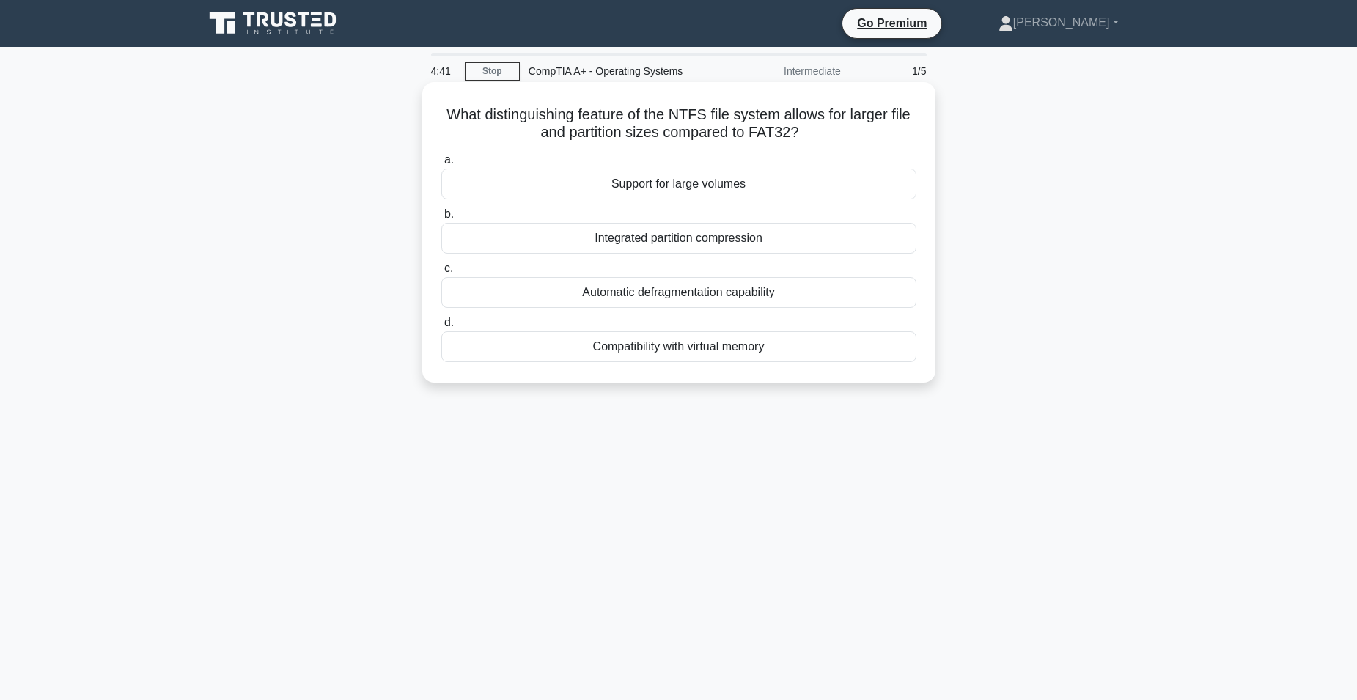
click at [706, 293] on div "Automatic defragmentation capability" at bounding box center [678, 292] width 475 height 31
click at [441, 274] on input "c. Automatic defragmentation capability" at bounding box center [441, 269] width 0 height 10
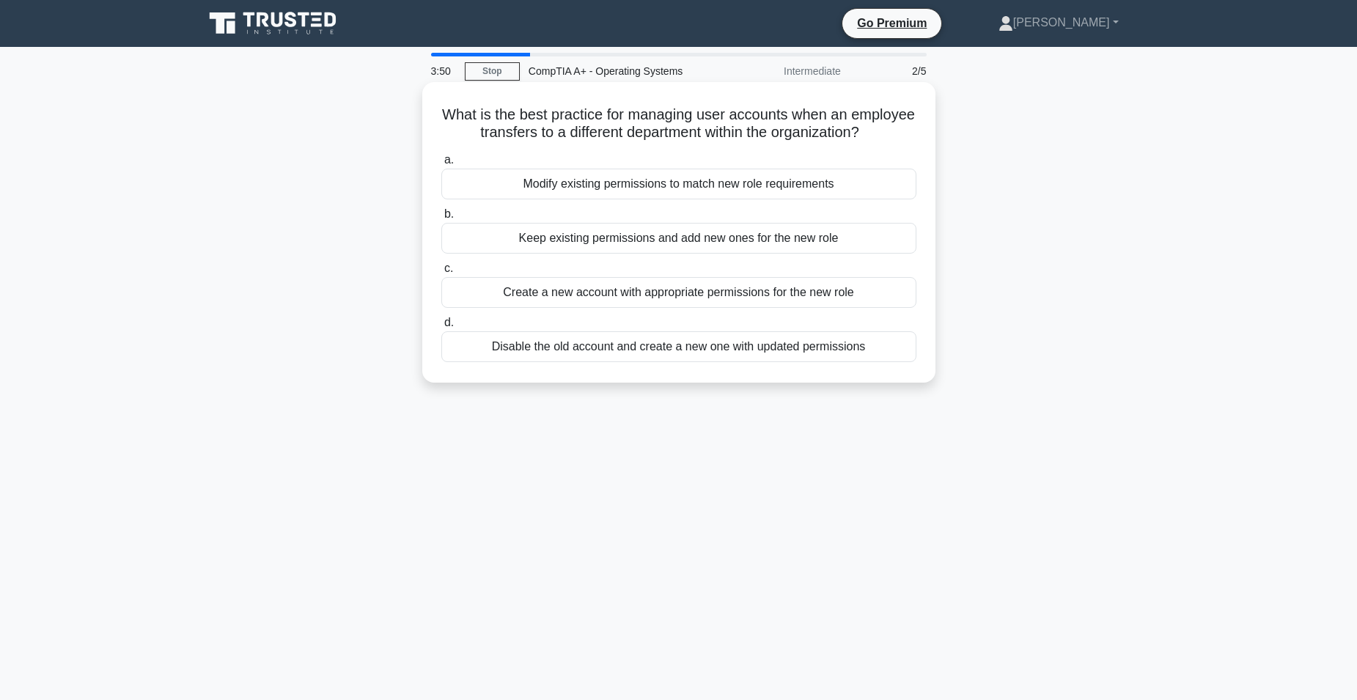
click at [711, 362] on div "Disable the old account and create a new one with updated permissions" at bounding box center [678, 346] width 475 height 31
click at [441, 328] on input "d. Disable the old account and create a new one with updated permissions" at bounding box center [441, 323] width 0 height 10
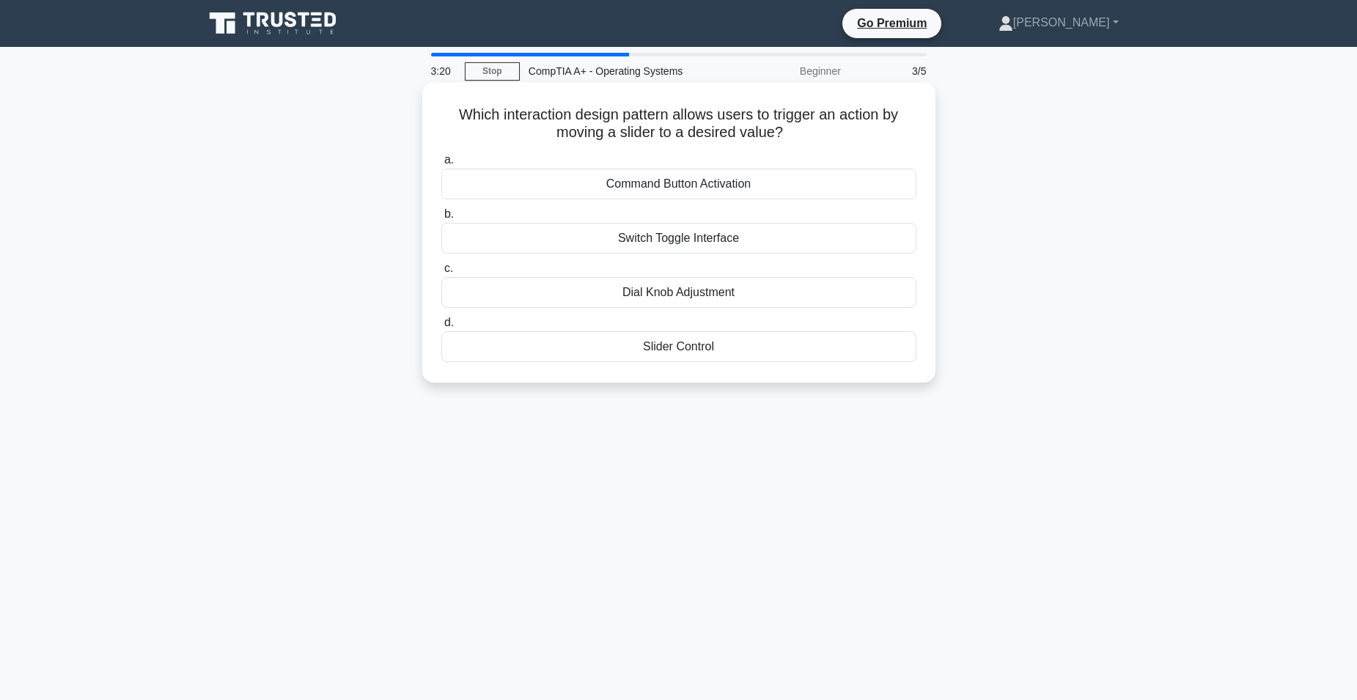
click at [686, 348] on div "Slider Control" at bounding box center [678, 346] width 475 height 31
click at [441, 328] on input "d. Slider Control" at bounding box center [441, 323] width 0 height 10
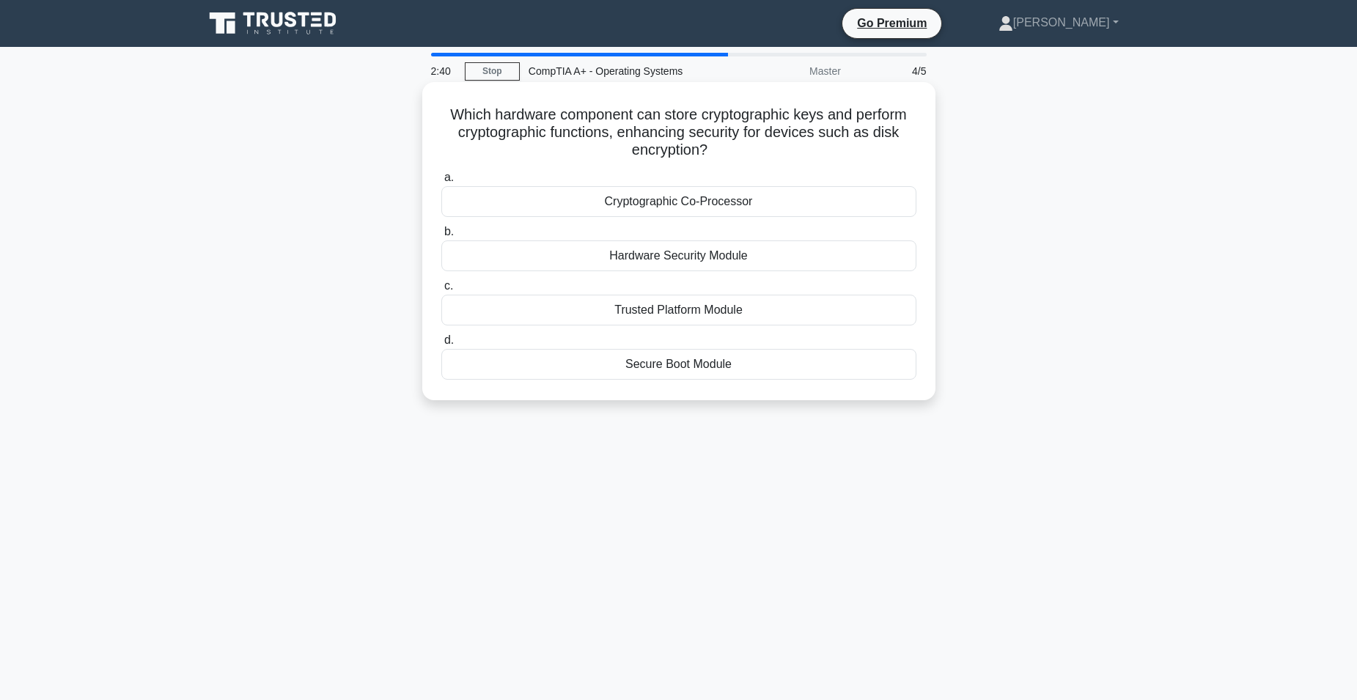
click at [689, 264] on div "Hardware Security Module" at bounding box center [678, 256] width 475 height 31
click at [441, 237] on input "b. Hardware Security Module" at bounding box center [441, 232] width 0 height 10
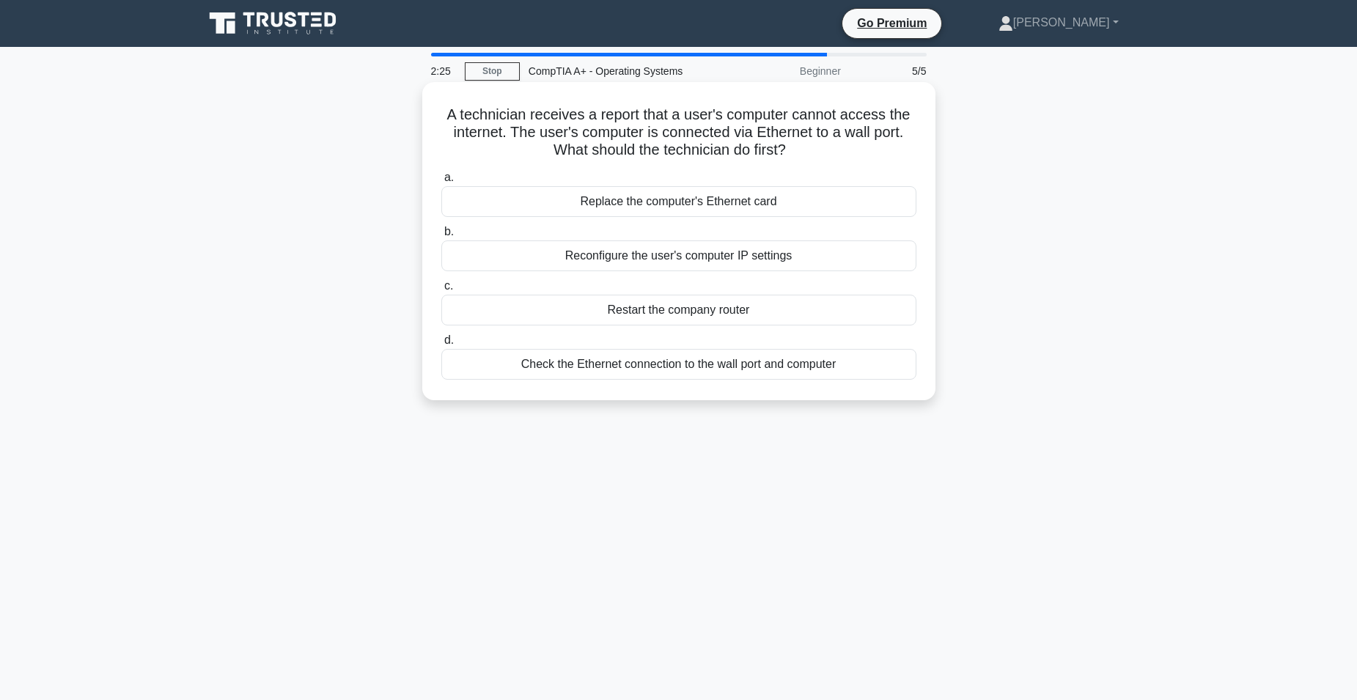
click at [645, 370] on div "Check the Ethernet connection to the wall port and computer" at bounding box center [678, 364] width 475 height 31
click at [441, 345] on input "d. Check the Ethernet connection to the wall port and computer" at bounding box center [441, 341] width 0 height 10
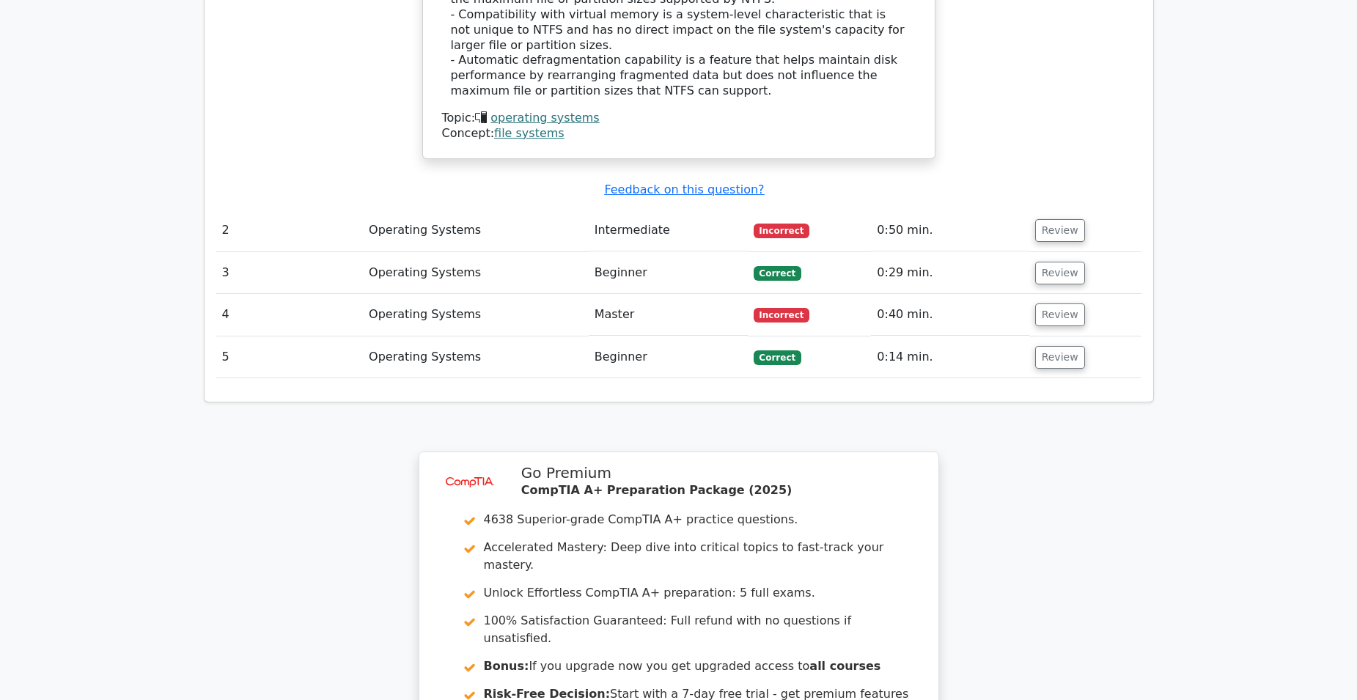
scroll to position [1673, 0]
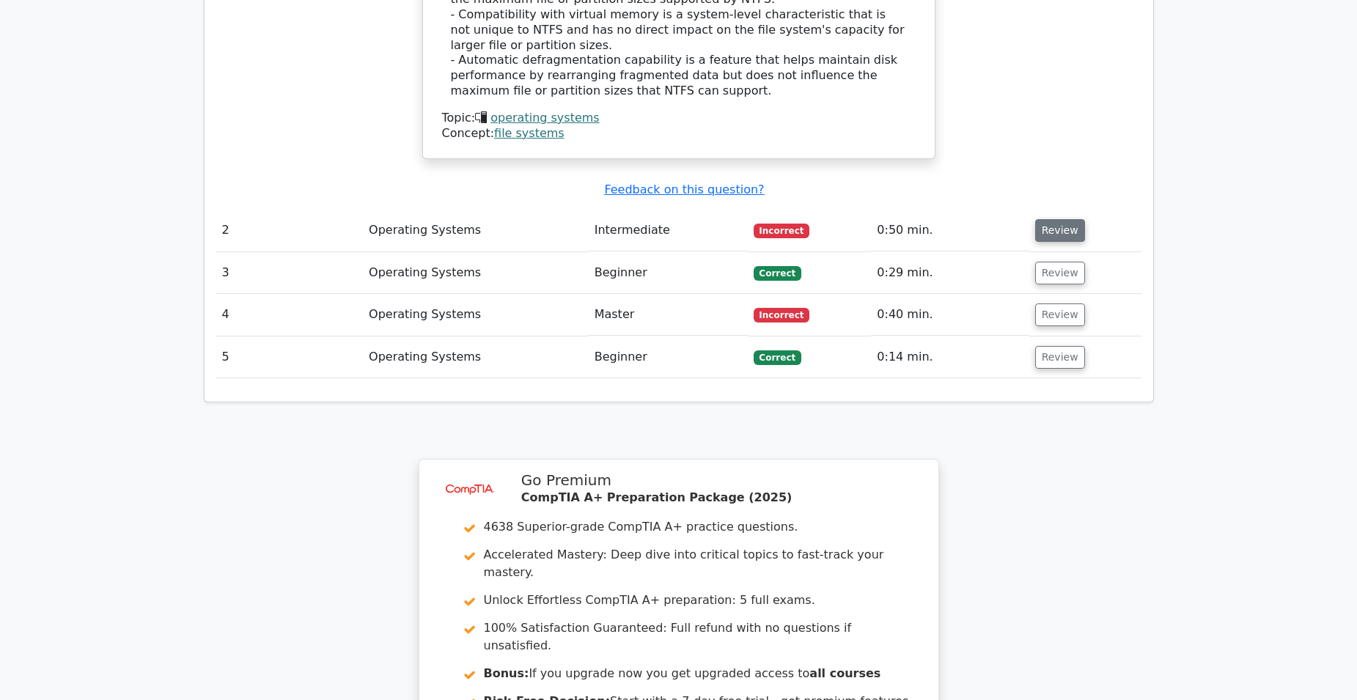
click at [1052, 219] on button "Review" at bounding box center [1061, 230] width 50 height 23
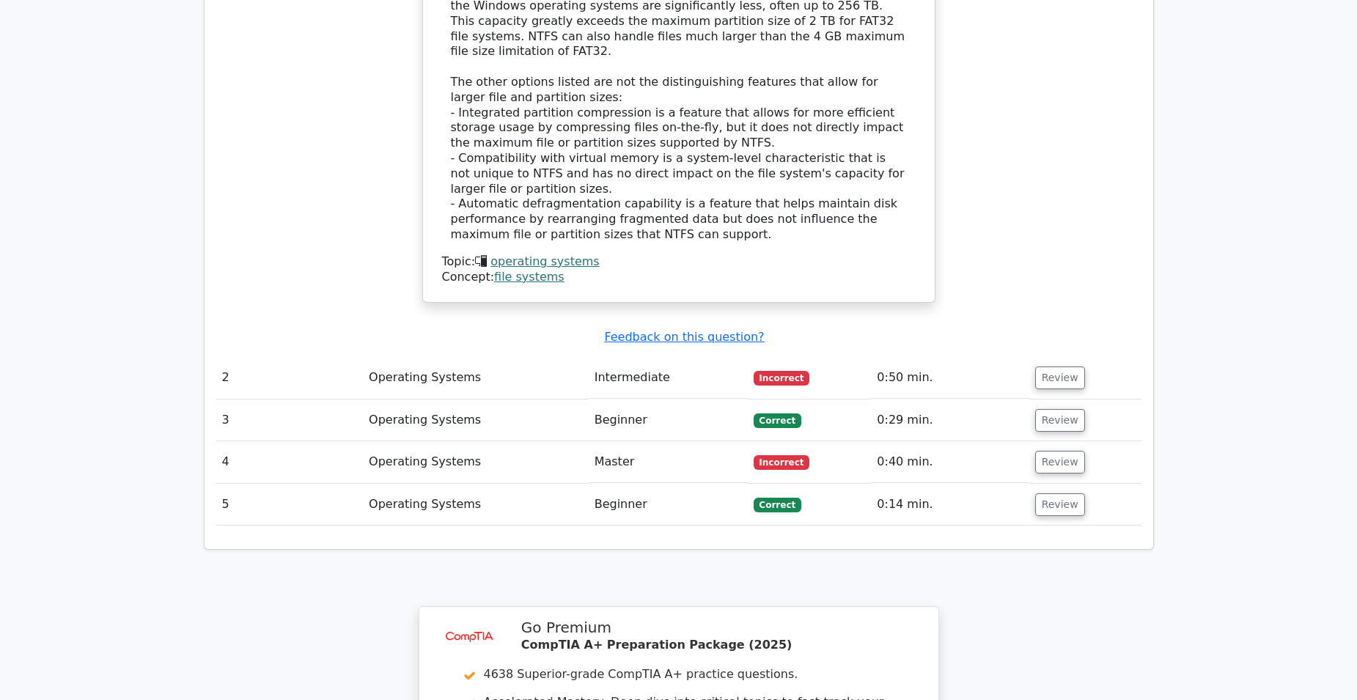
scroll to position [1526, 0]
click at [1052, 366] on button "Review" at bounding box center [1061, 377] width 50 height 23
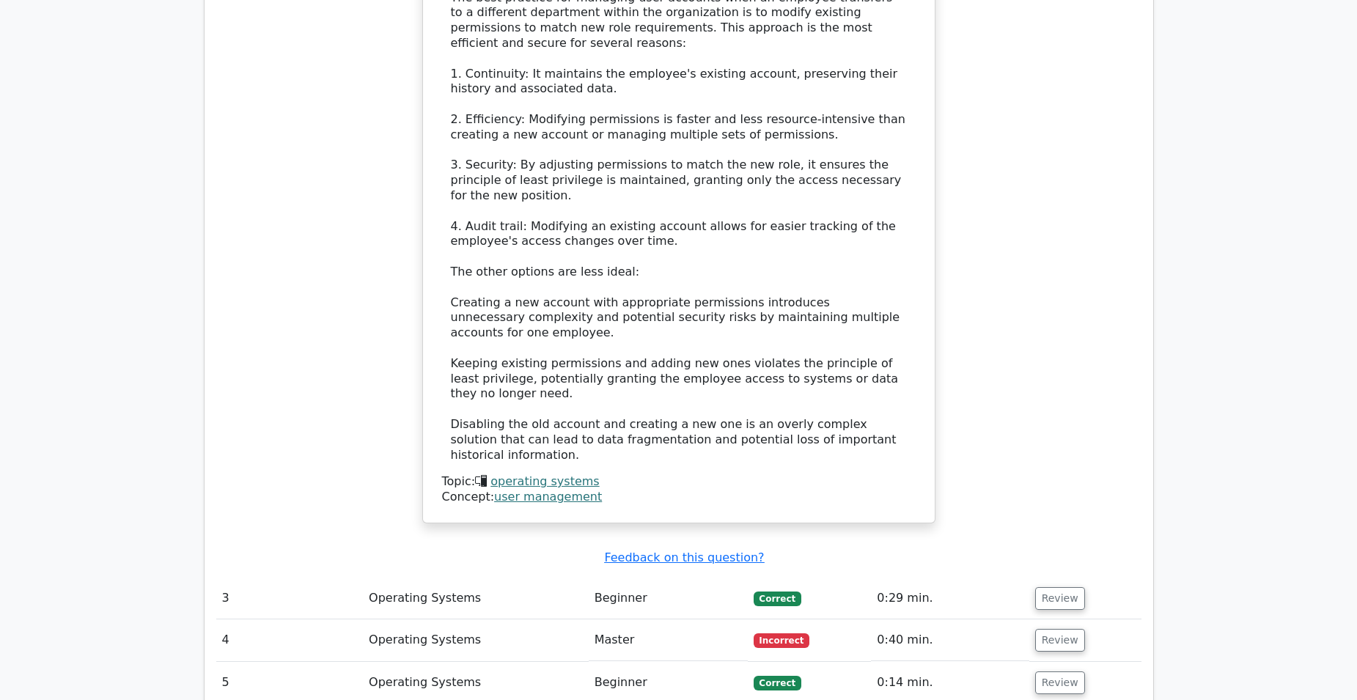
scroll to position [2480, 0]
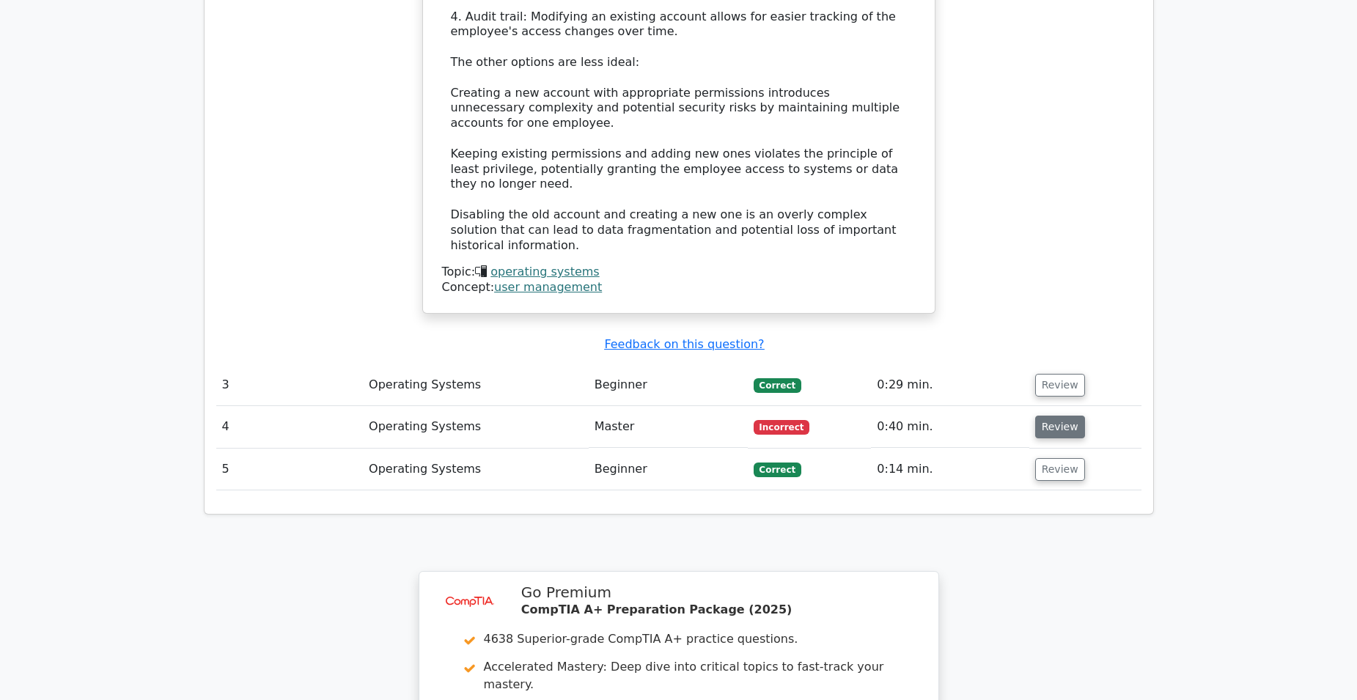
click at [1055, 416] on button "Review" at bounding box center [1061, 427] width 50 height 23
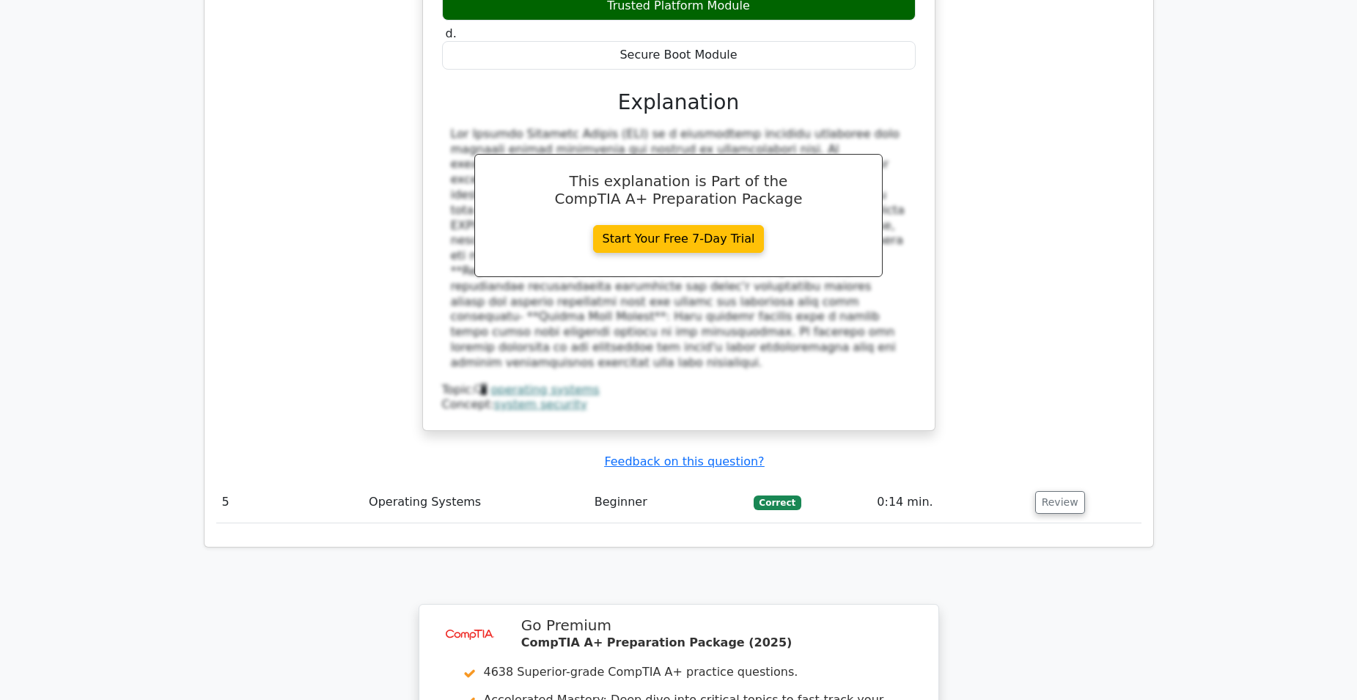
scroll to position [3140, 0]
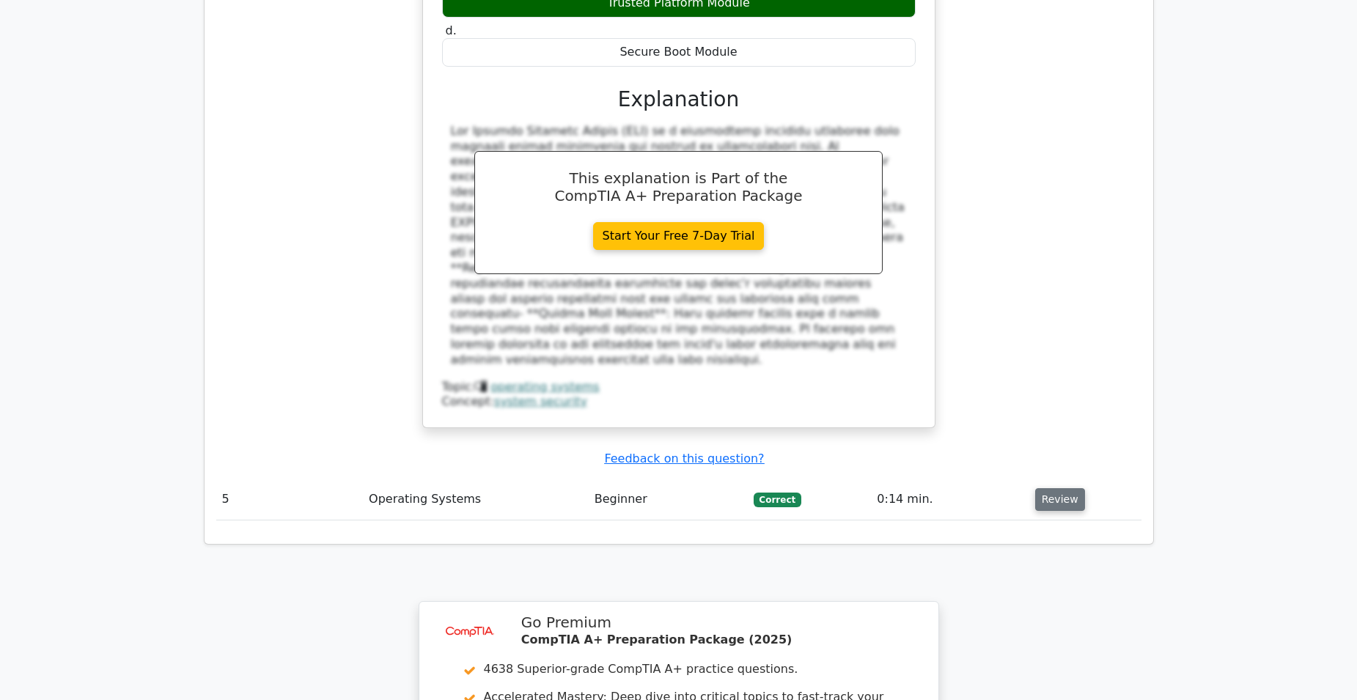
click at [1055, 488] on button "Review" at bounding box center [1061, 499] width 50 height 23
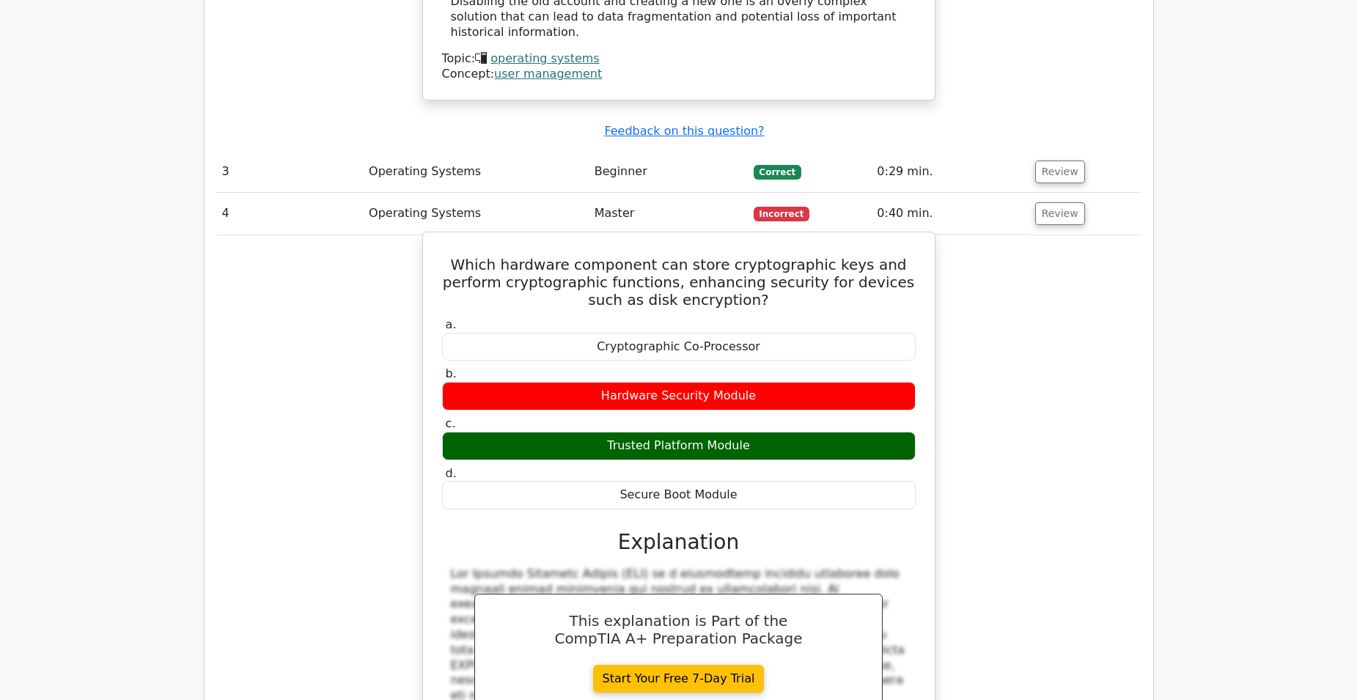
scroll to position [2480, 0]
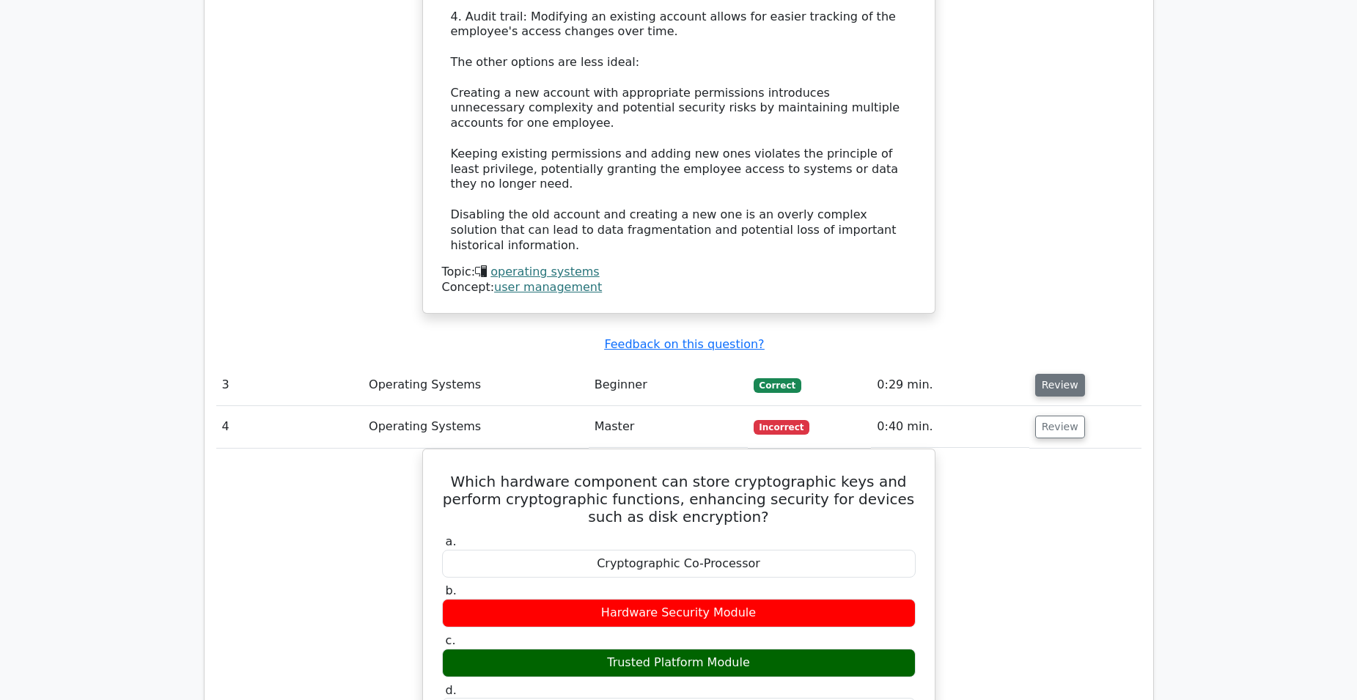
click at [1045, 374] on button "Review" at bounding box center [1061, 385] width 50 height 23
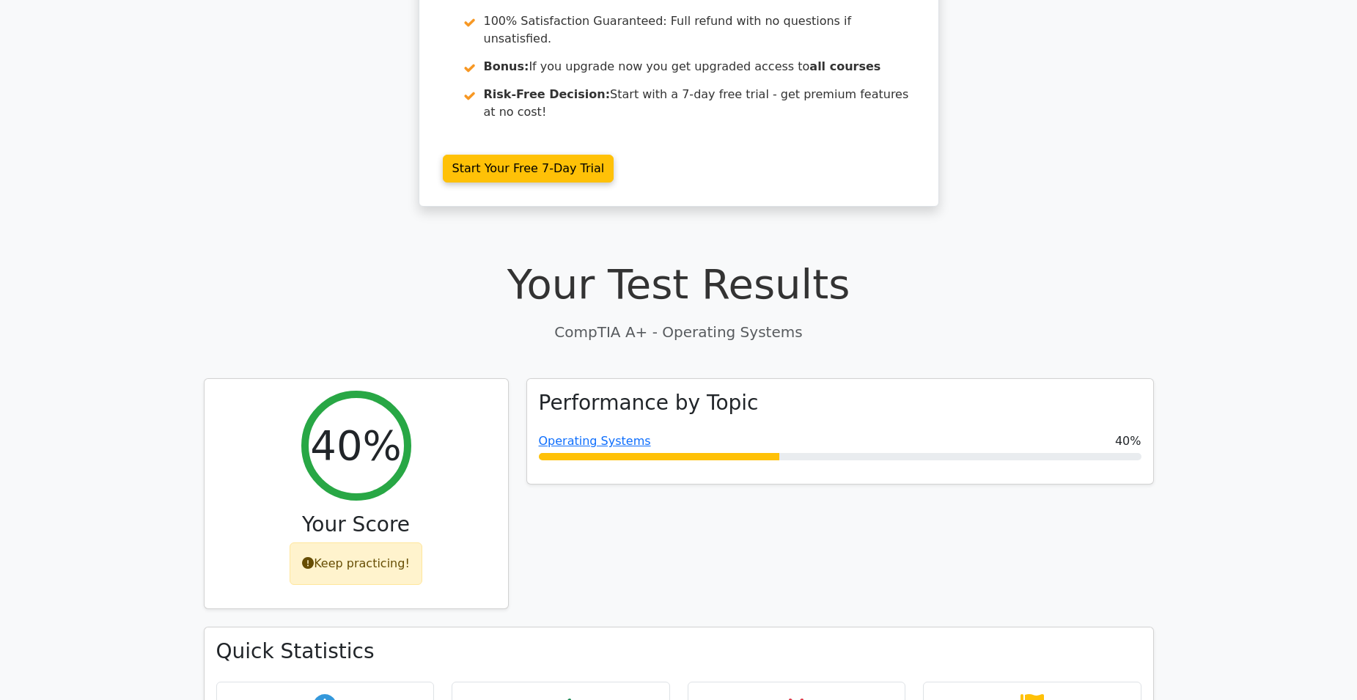
scroll to position [206, 0]
